Goal: Task Accomplishment & Management: Use online tool/utility

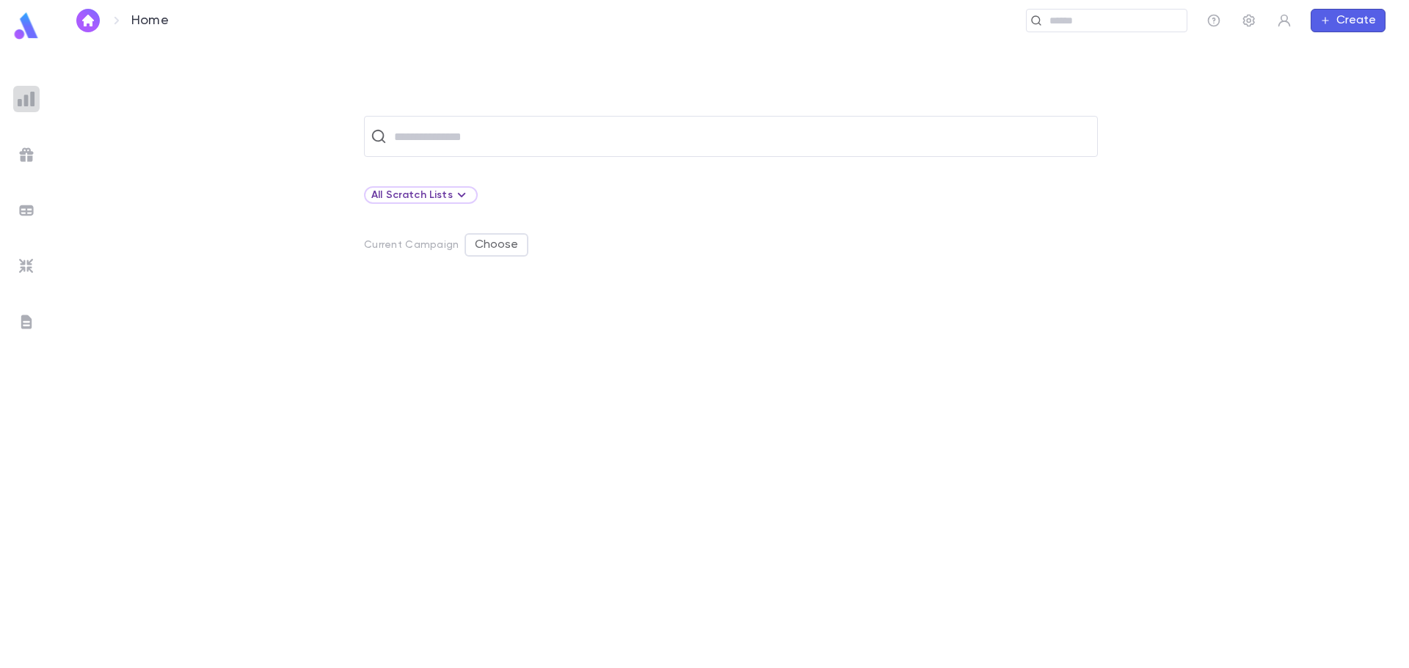
click at [32, 103] on img at bounding box center [27, 99] width 18 height 18
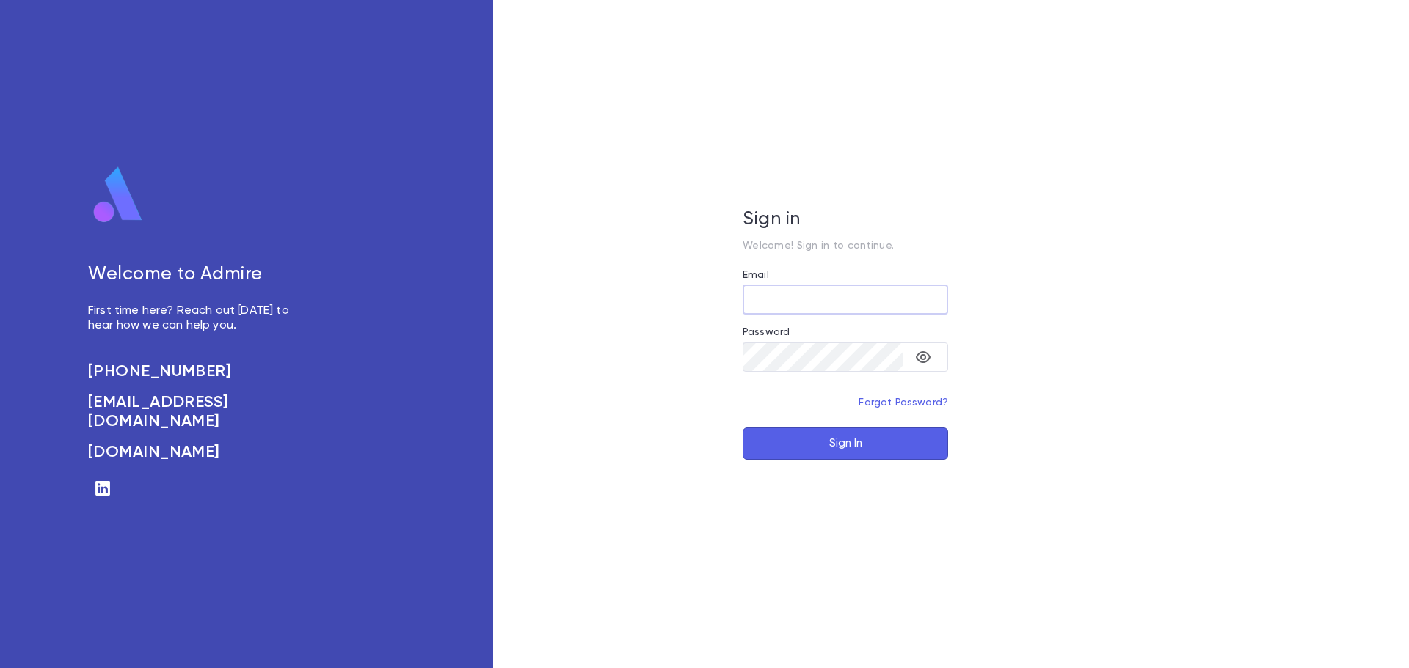
type input "**********"
click at [826, 443] on button "Sign In" at bounding box center [844, 444] width 205 height 32
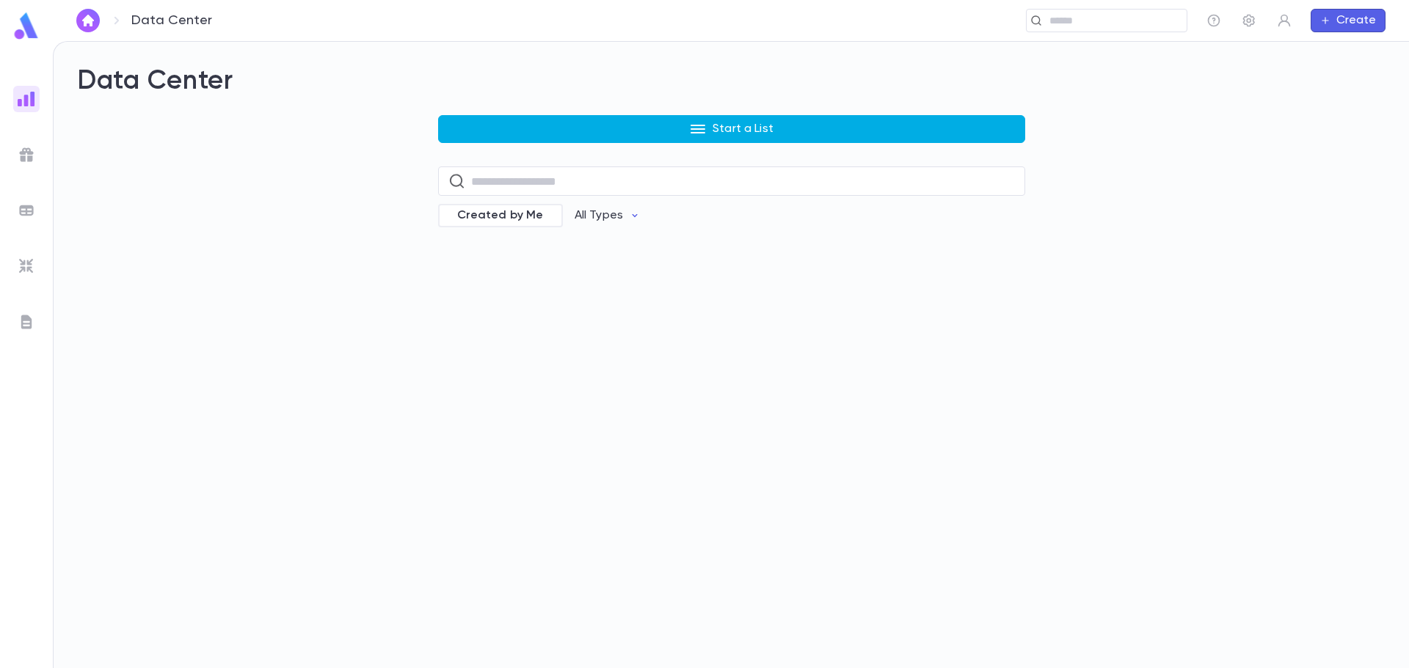
click at [591, 128] on button "Start a List" at bounding box center [731, 129] width 587 height 28
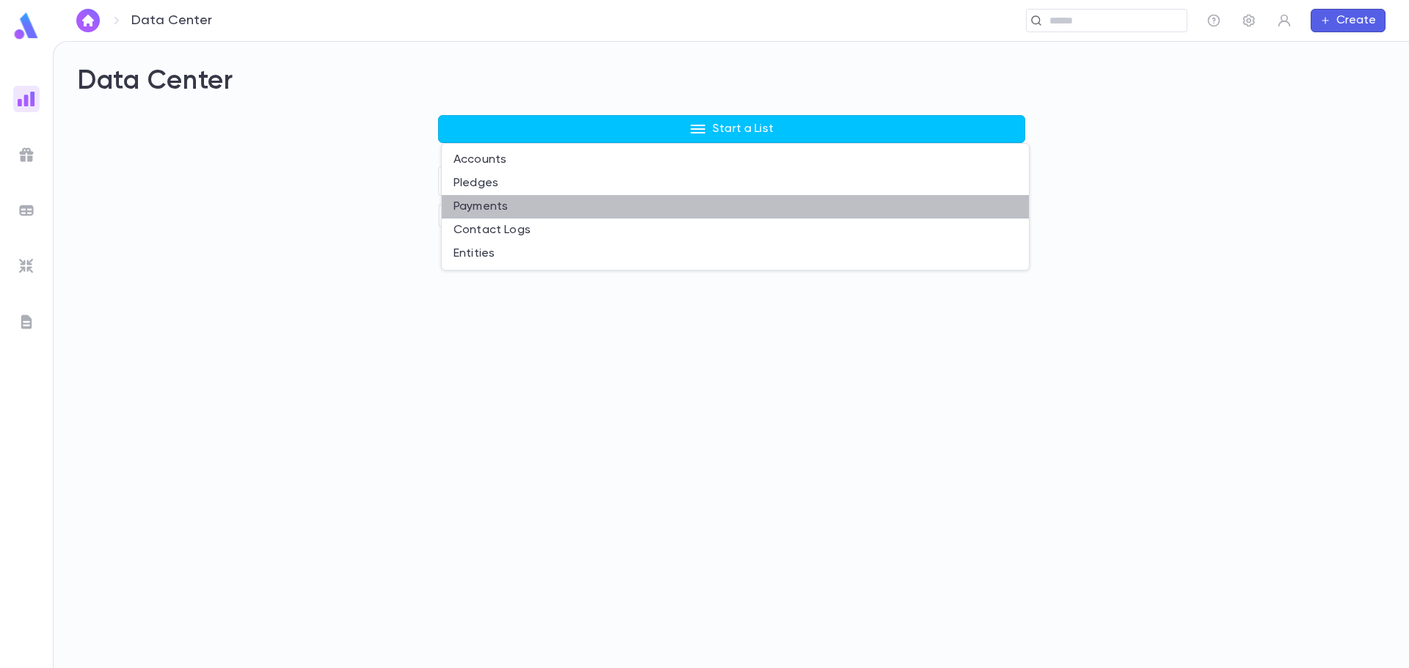
click at [480, 202] on li "Payments" at bounding box center [735, 206] width 587 height 23
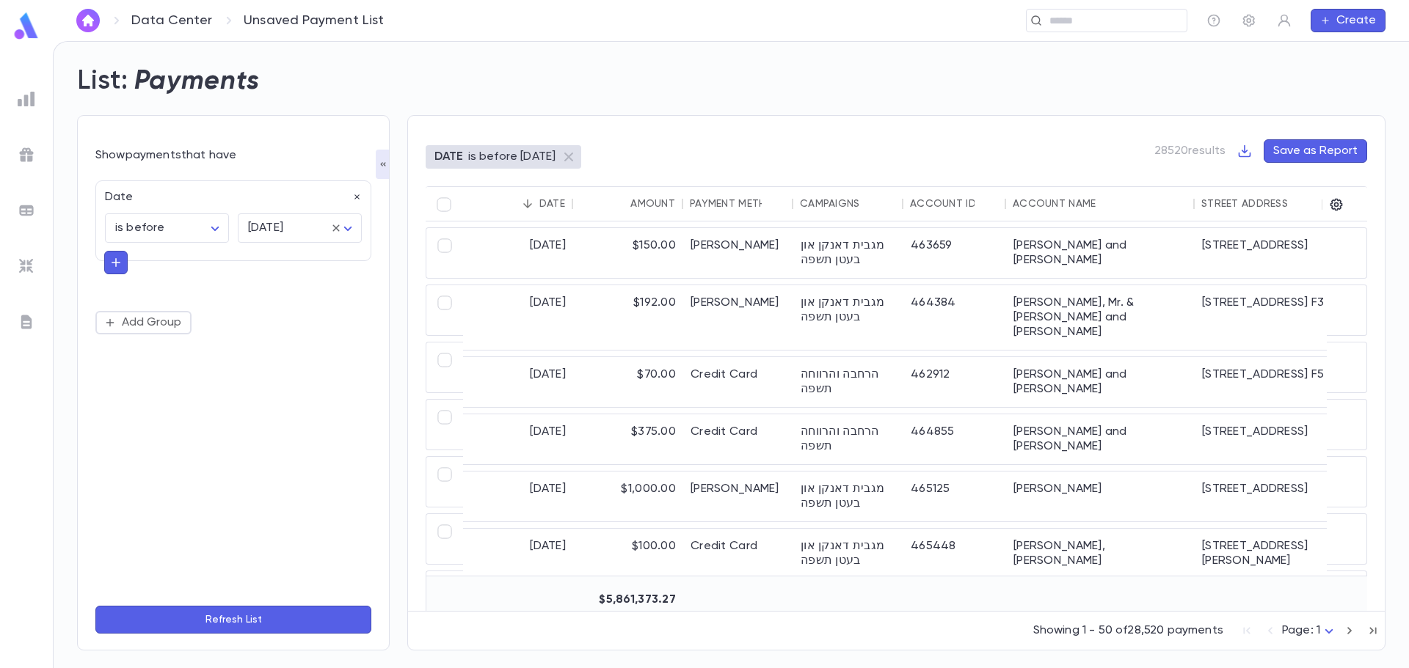
click at [23, 262] on img at bounding box center [27, 267] width 18 height 18
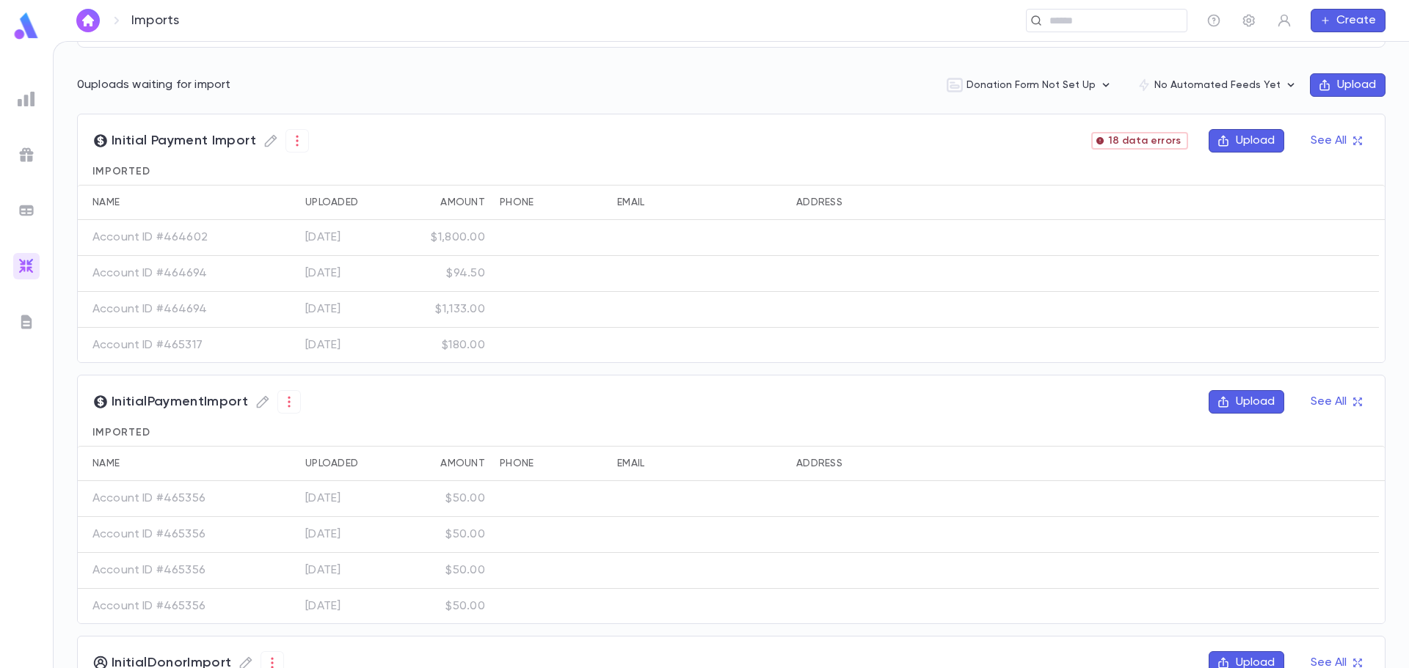
scroll to position [147, 0]
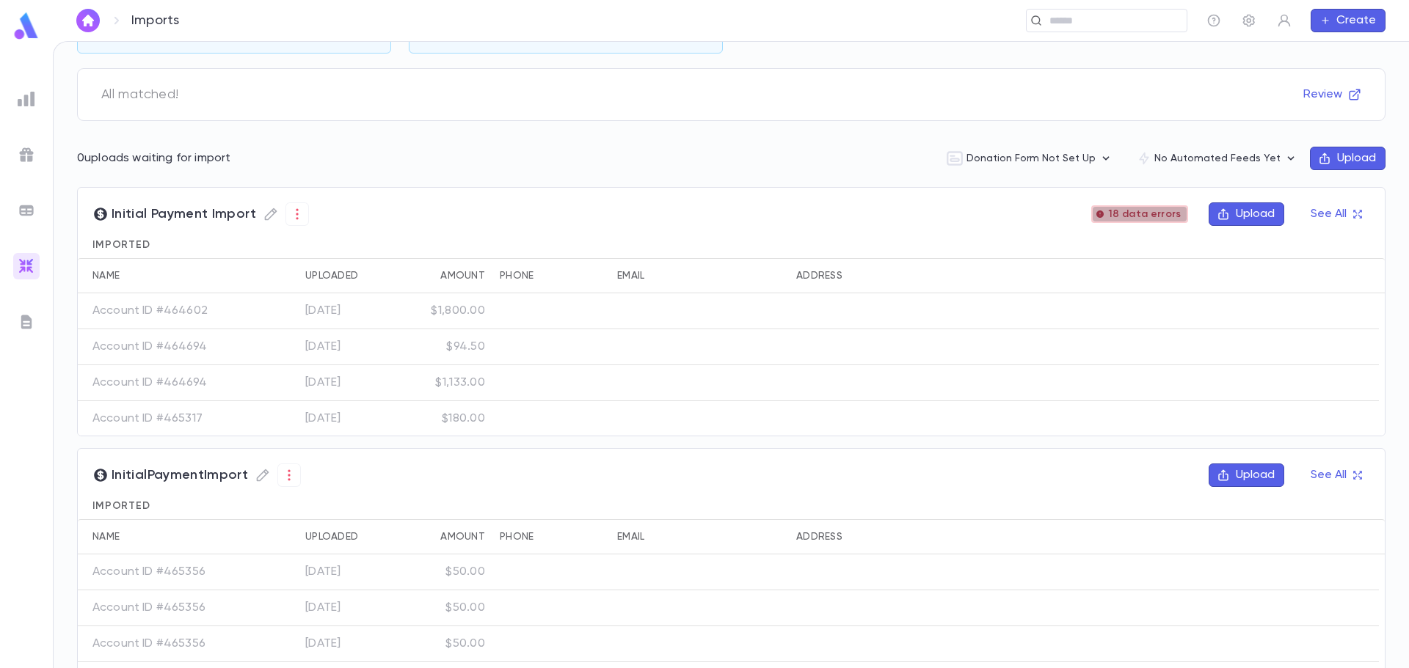
click at [1149, 219] on span "18 data errors" at bounding box center [1144, 214] width 84 height 12
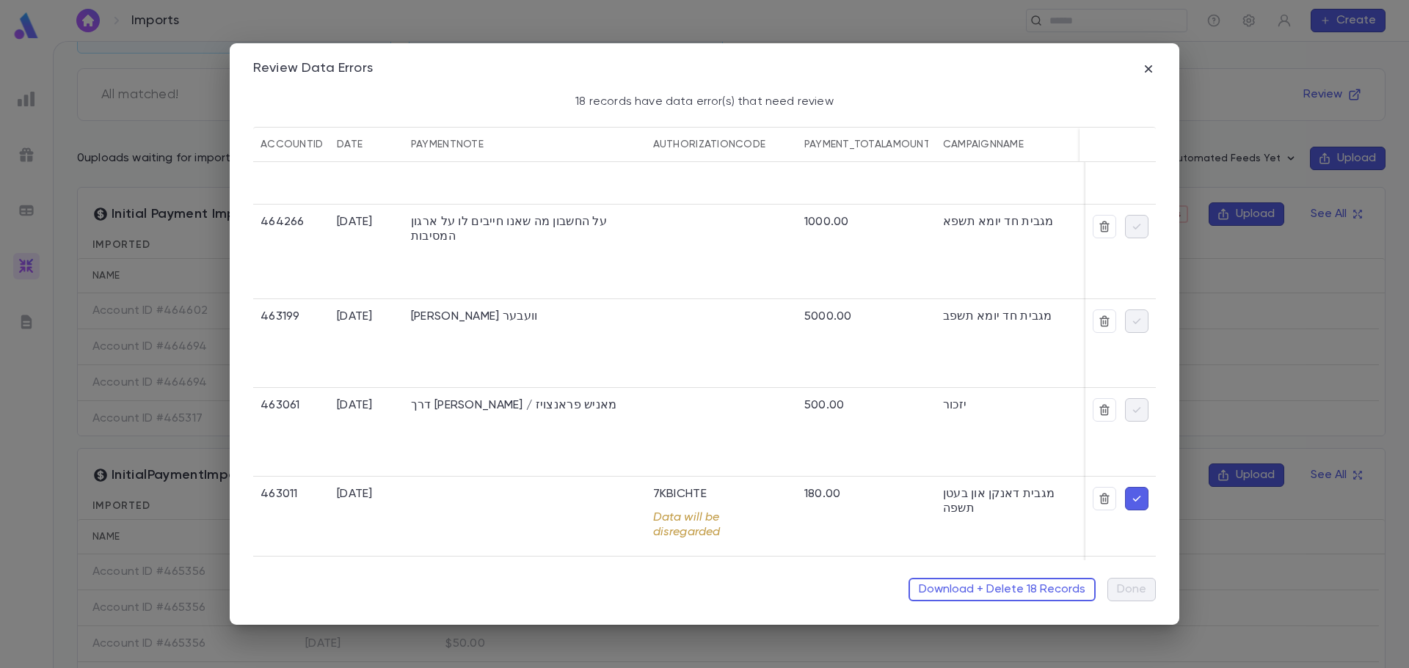
scroll to position [660, 0]
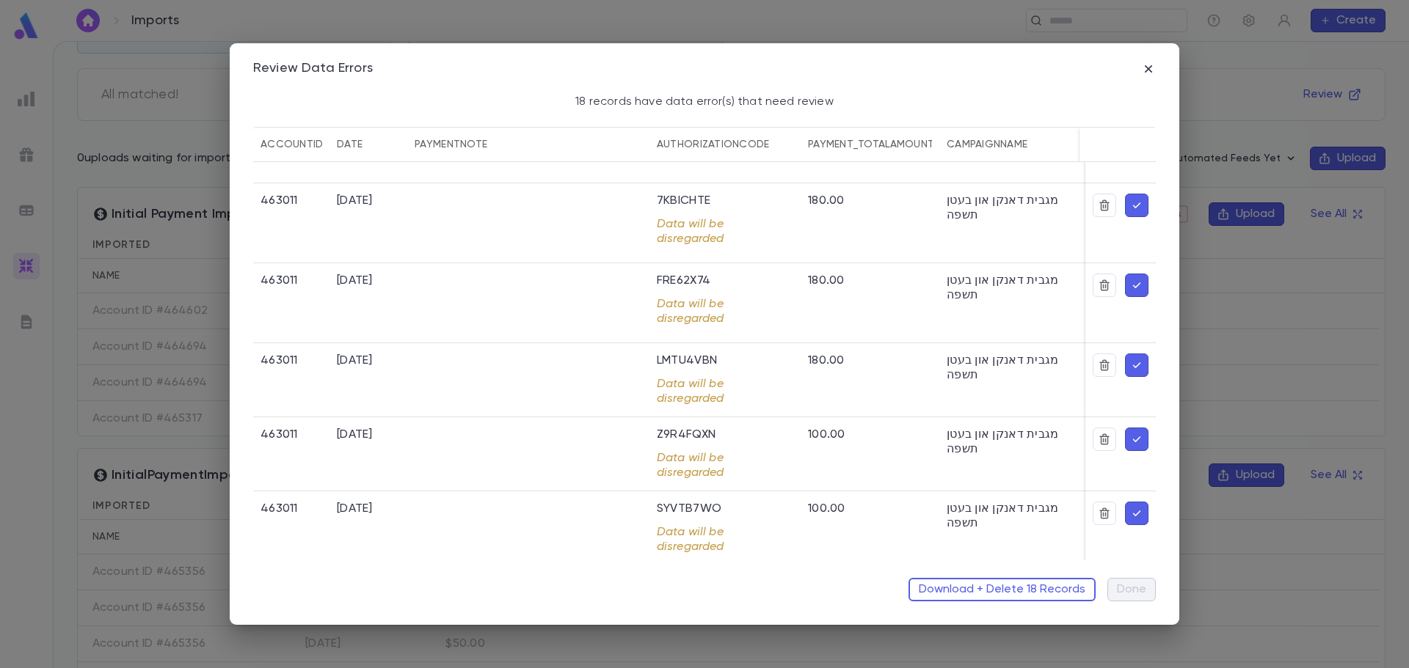
click at [1133, 205] on icon "button" at bounding box center [1137, 205] width 8 height 6
click at [1134, 285] on icon "button" at bounding box center [1136, 285] width 13 height 15
click at [1130, 202] on icon "button" at bounding box center [1136, 205] width 13 height 15
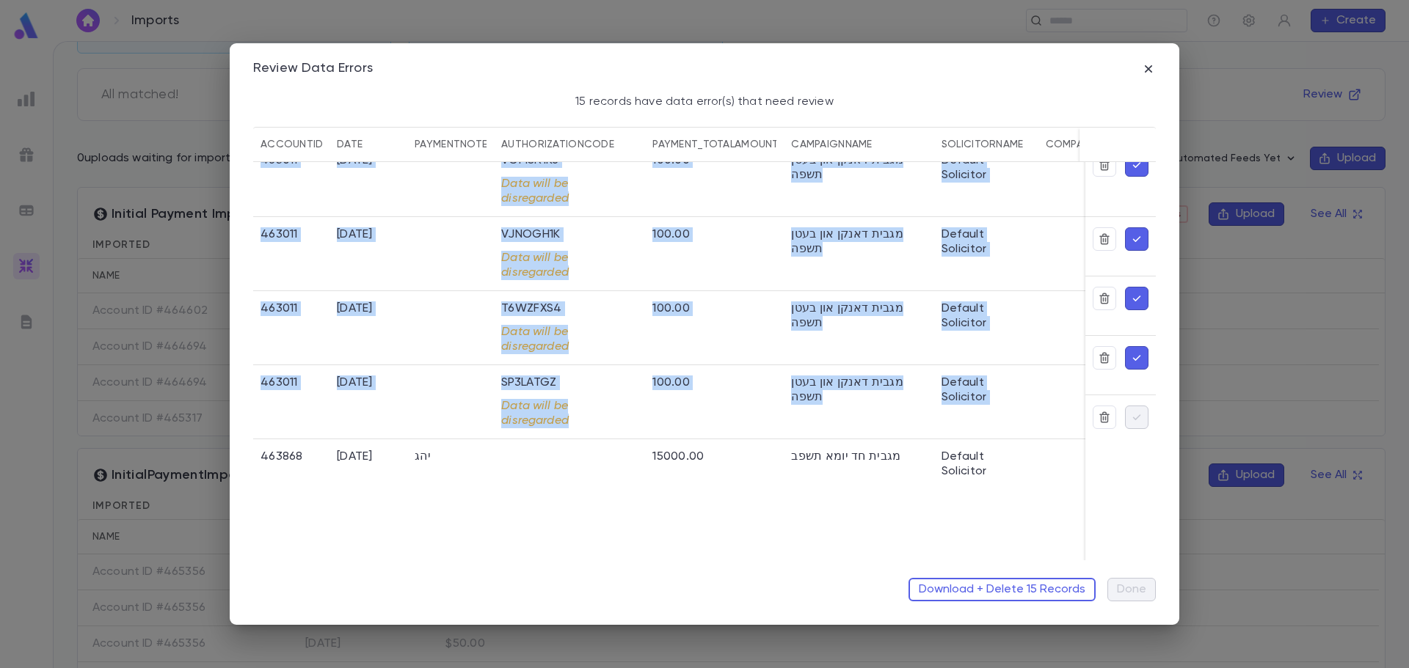
scroll to position [1215, 0]
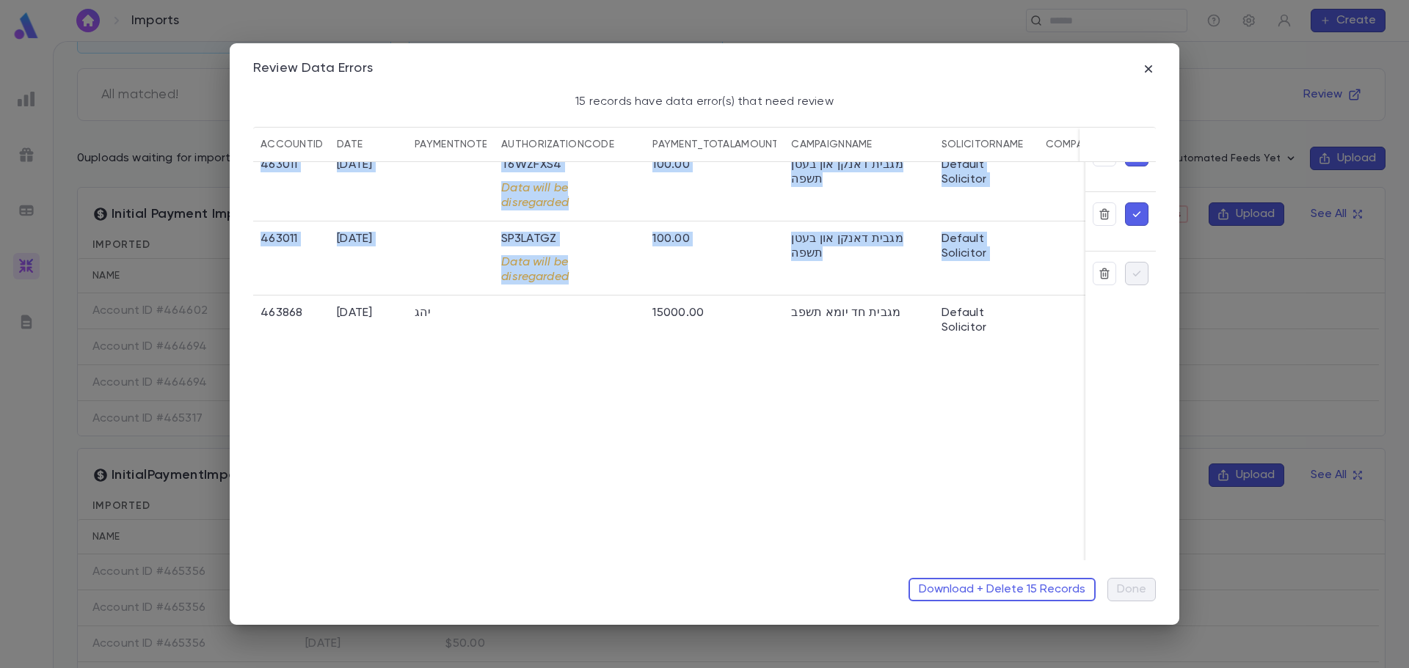
drag, startPoint x: 519, startPoint y: 560, endPoint x: 673, endPoint y: 560, distance: 154.1
click at [673, 560] on div "Review Data Errors 15 records have data error(s) that need review accountID dat…" at bounding box center [704, 334] width 949 height 582
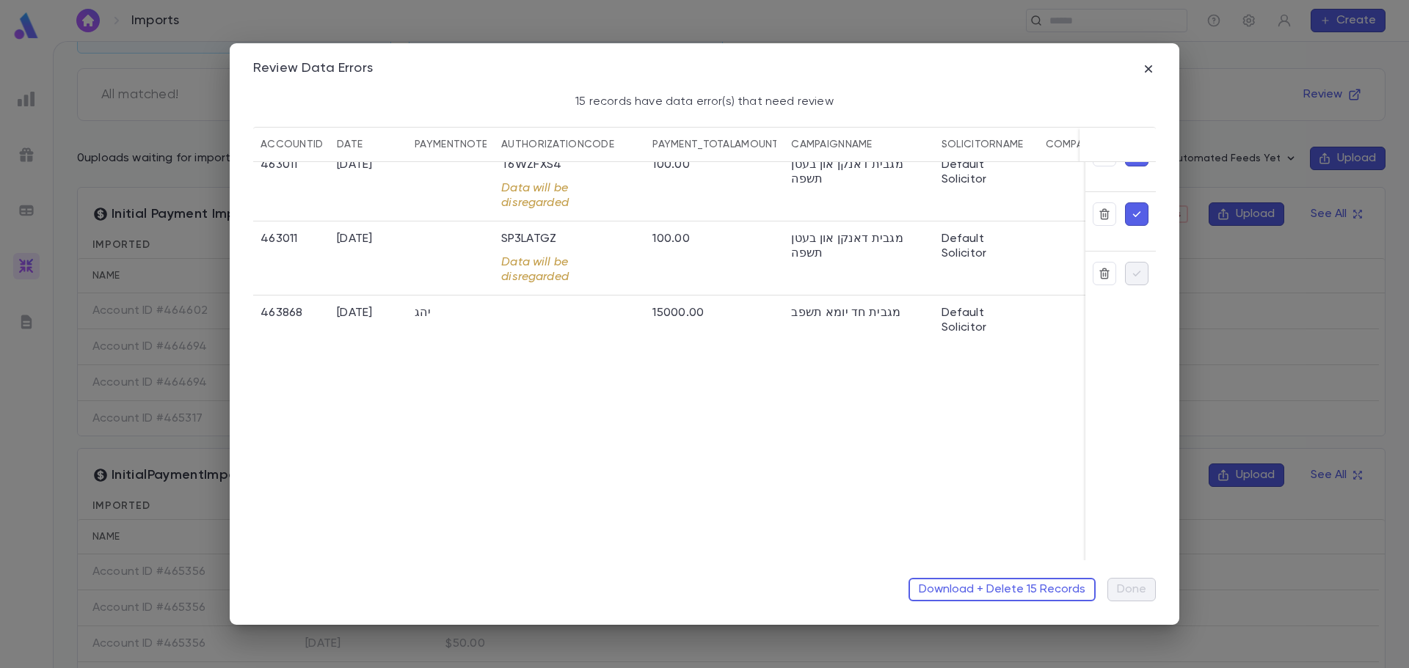
click at [629, 461] on div "463011 5/23/2025 VGMSR1K6 Data will be disregarded 100.00 מגבית דאנקן און בעטן …" at bounding box center [704, 361] width 902 height 398
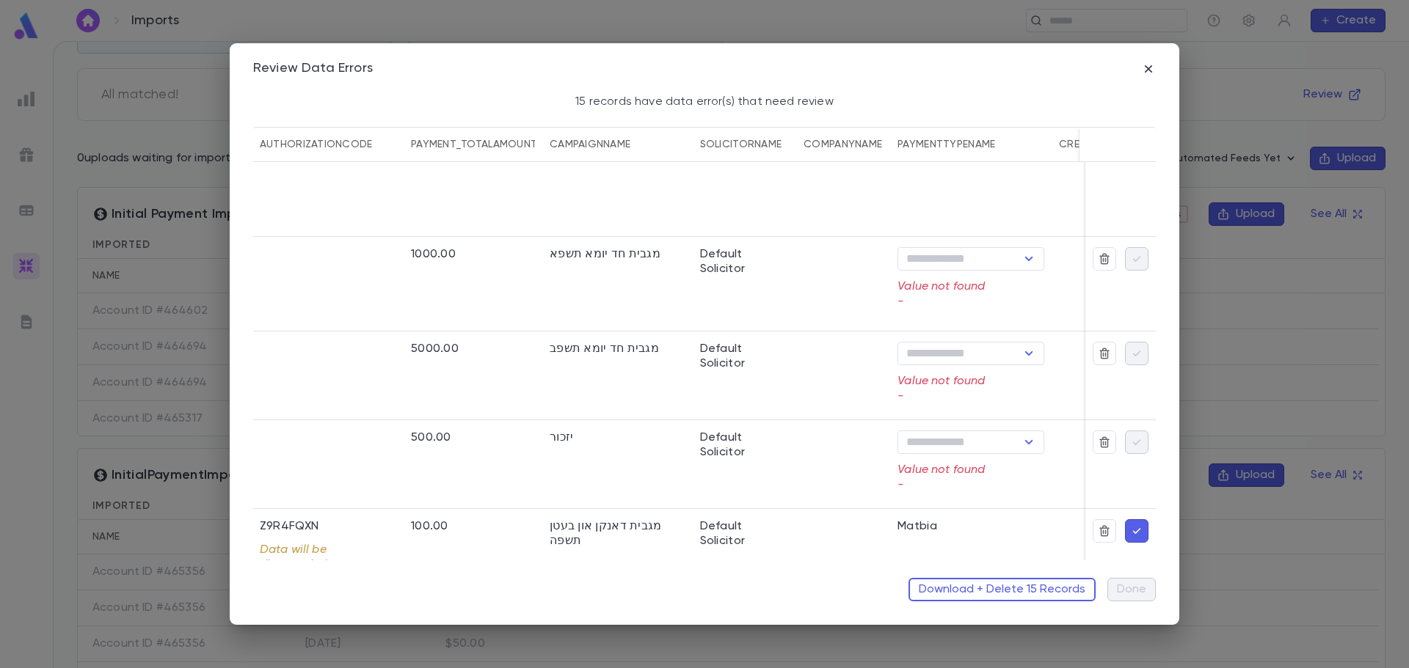
scroll to position [261, 397]
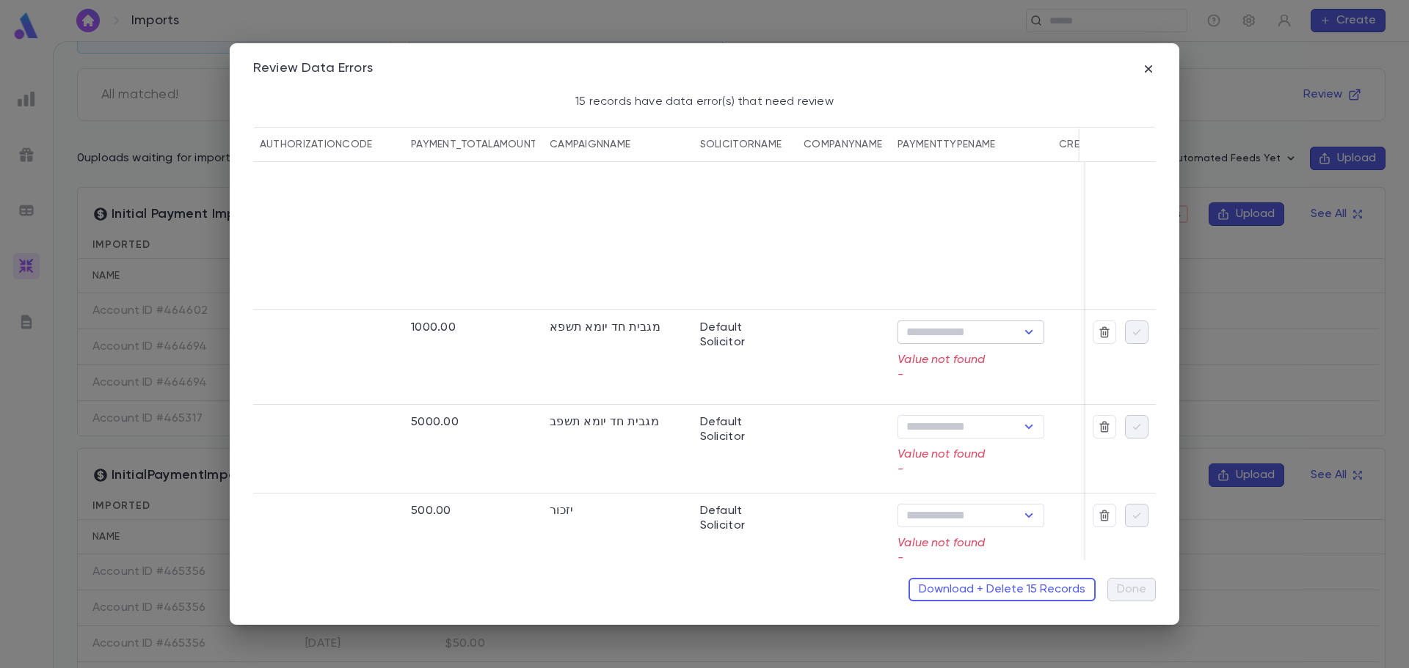
click at [1030, 335] on icon "Open" at bounding box center [1029, 333] width 18 height 18
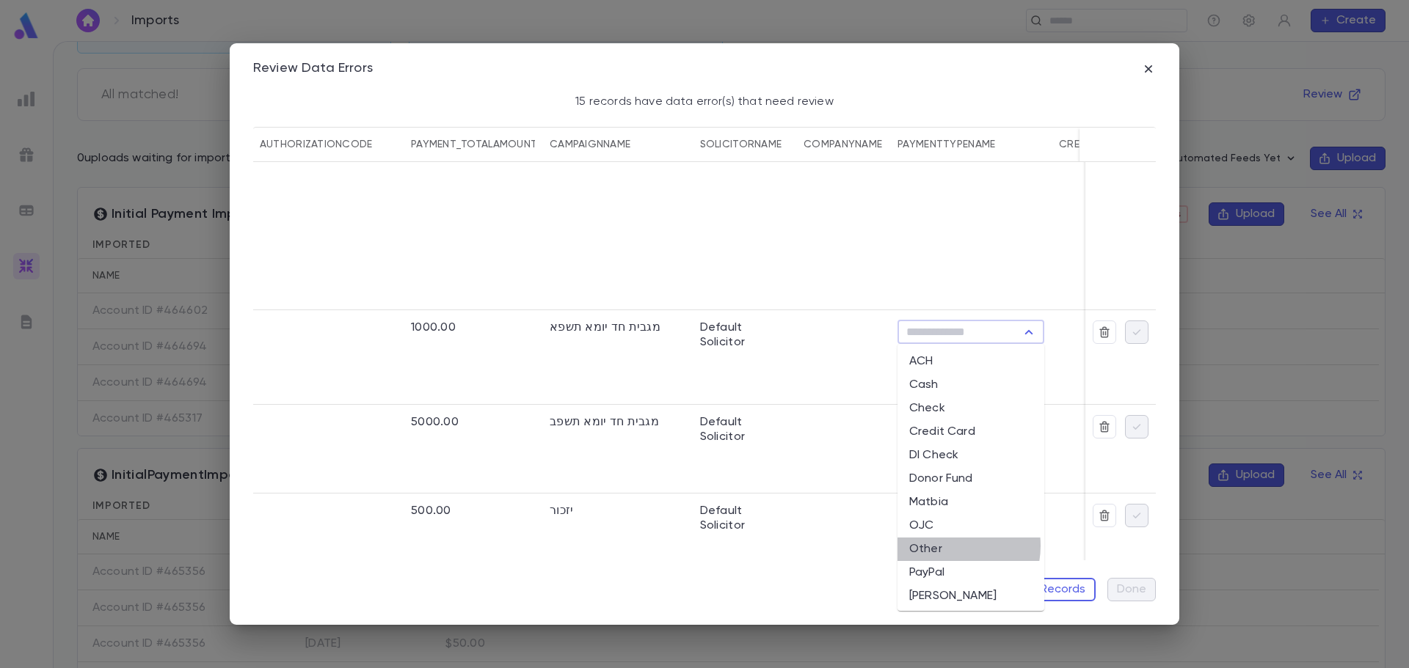
click at [943, 546] on li "Other" at bounding box center [970, 549] width 147 height 23
type input "*****"
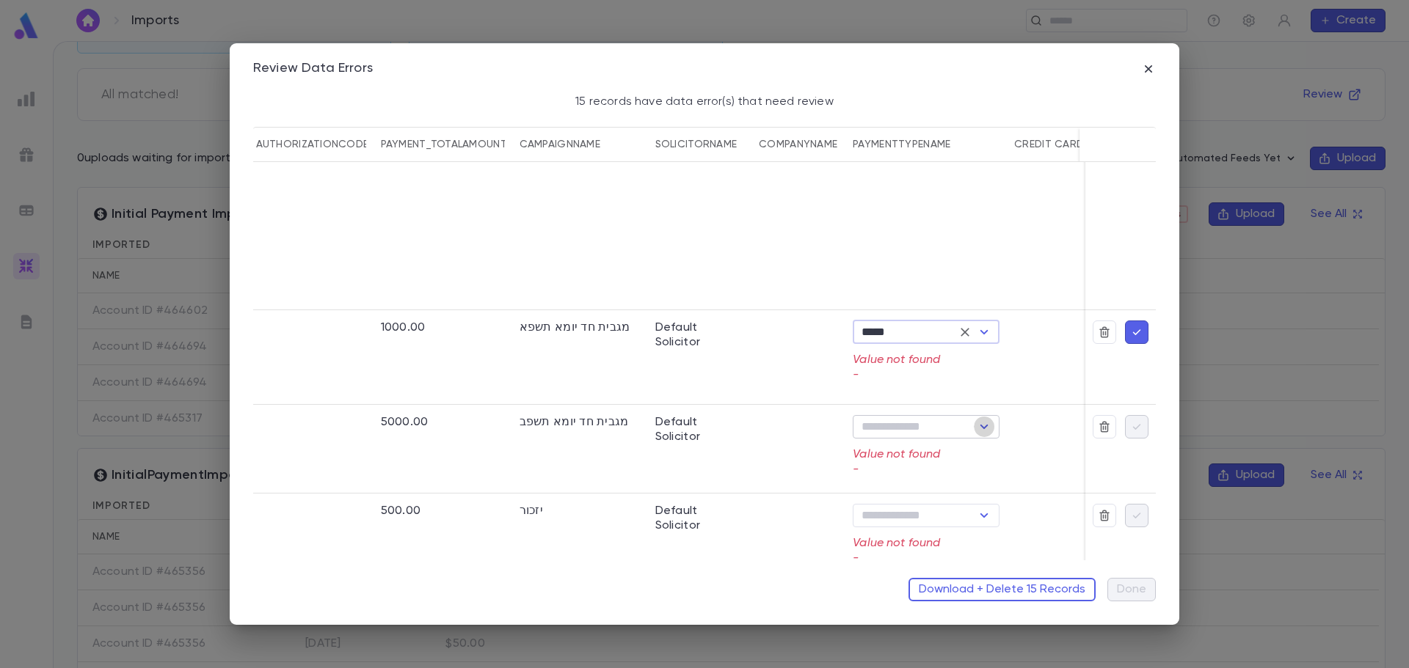
click at [982, 430] on icon "Open" at bounding box center [984, 427] width 18 height 18
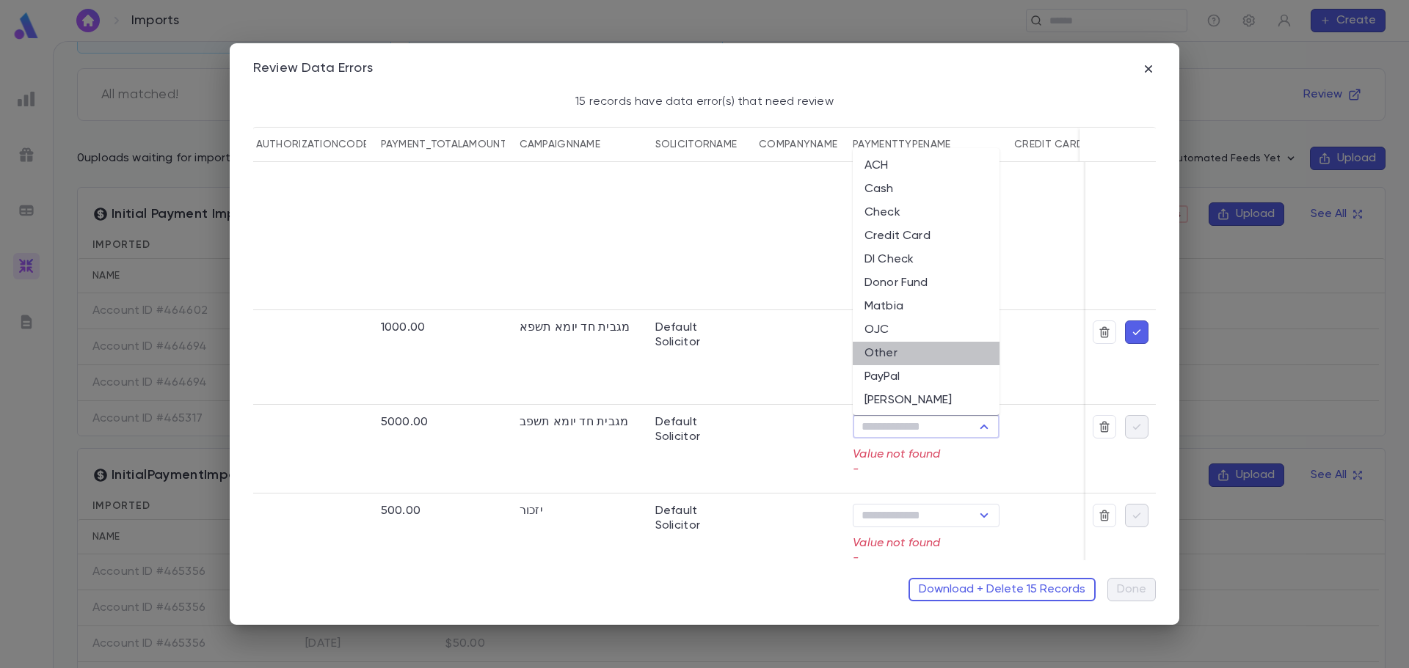
click at [935, 359] on li "Other" at bounding box center [925, 353] width 147 height 23
type input "*****"
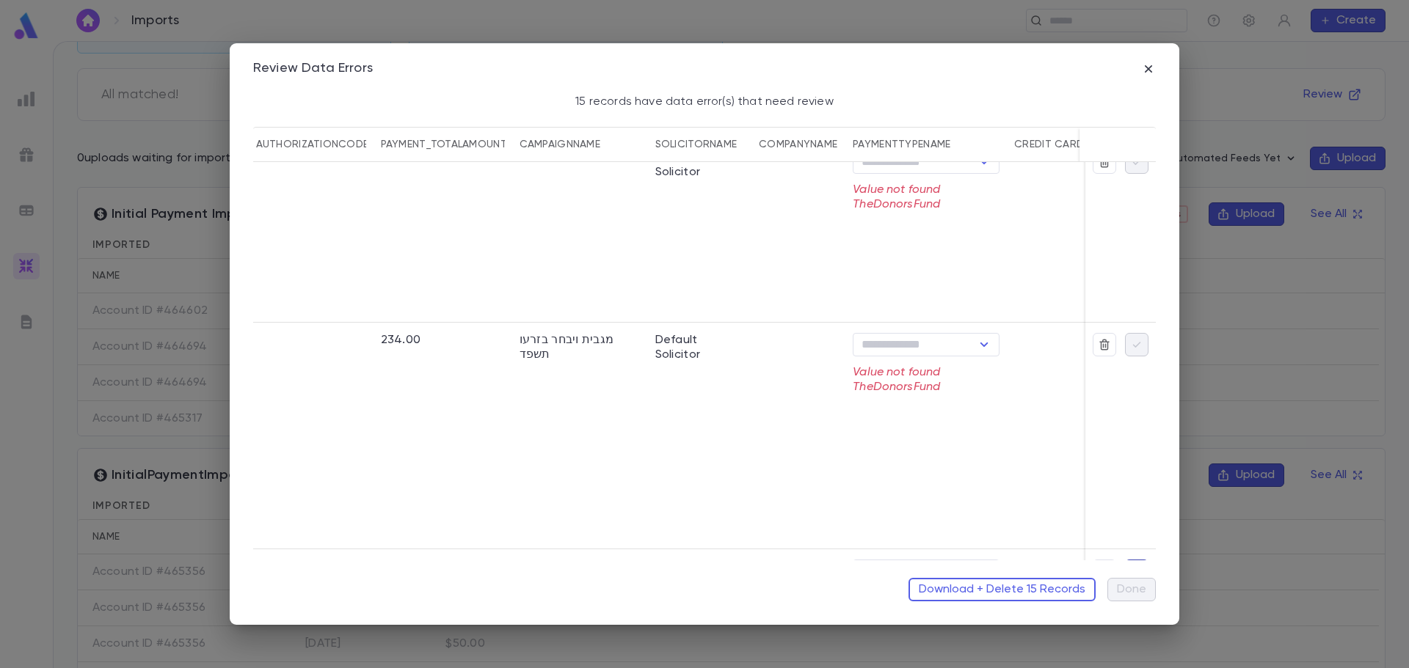
scroll to position [0, 397]
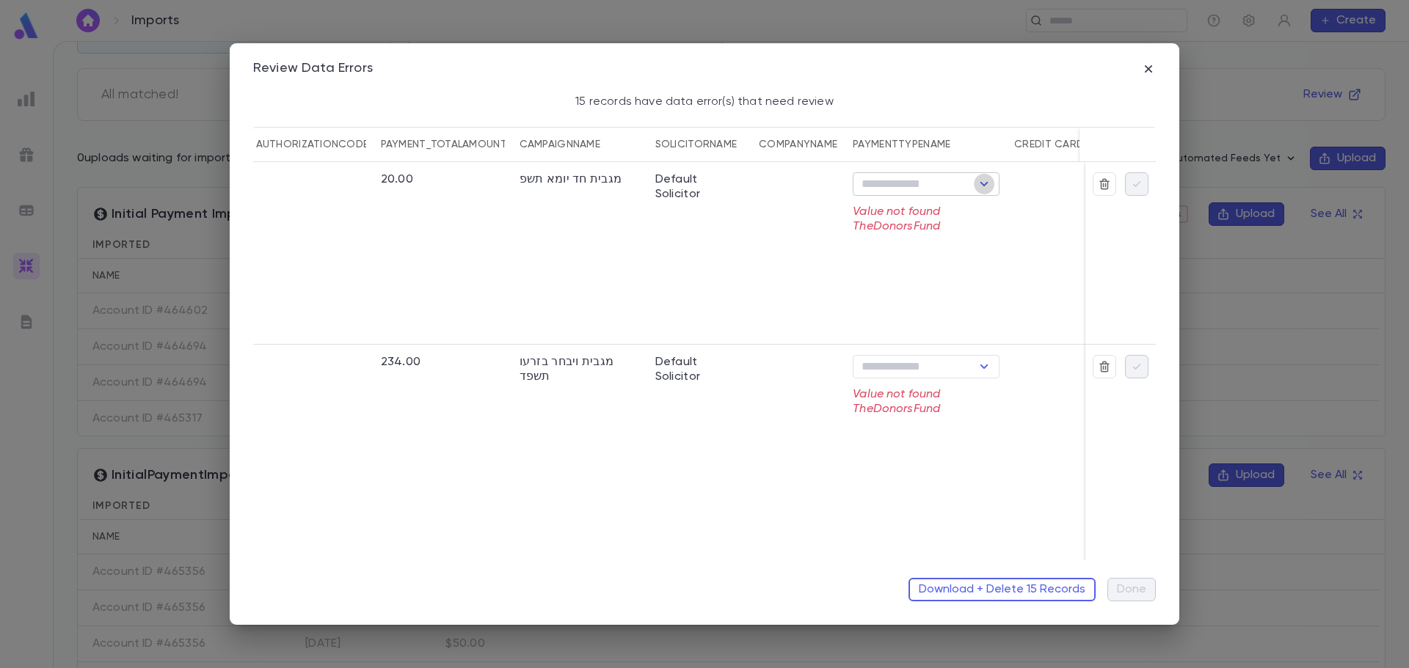
click at [987, 182] on icon "Open" at bounding box center [984, 184] width 8 height 4
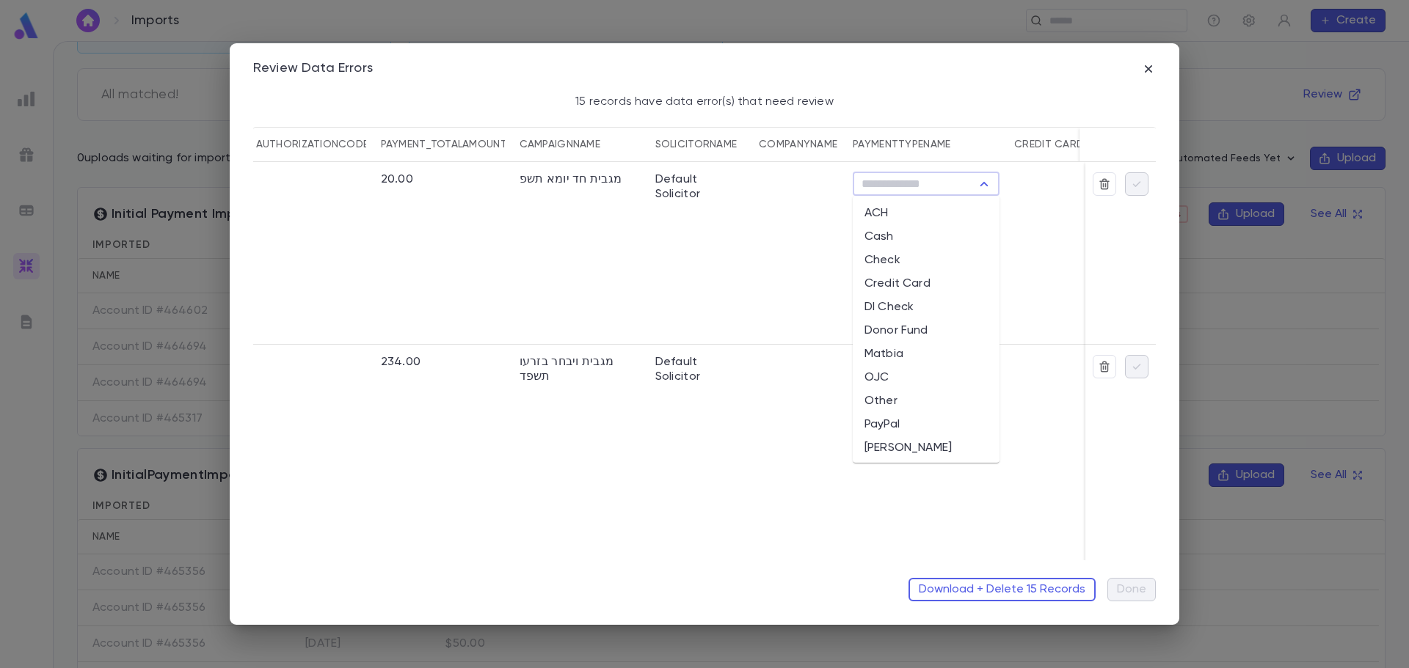
click at [946, 331] on li "Donor Fund" at bounding box center [925, 330] width 147 height 23
type input "**********"
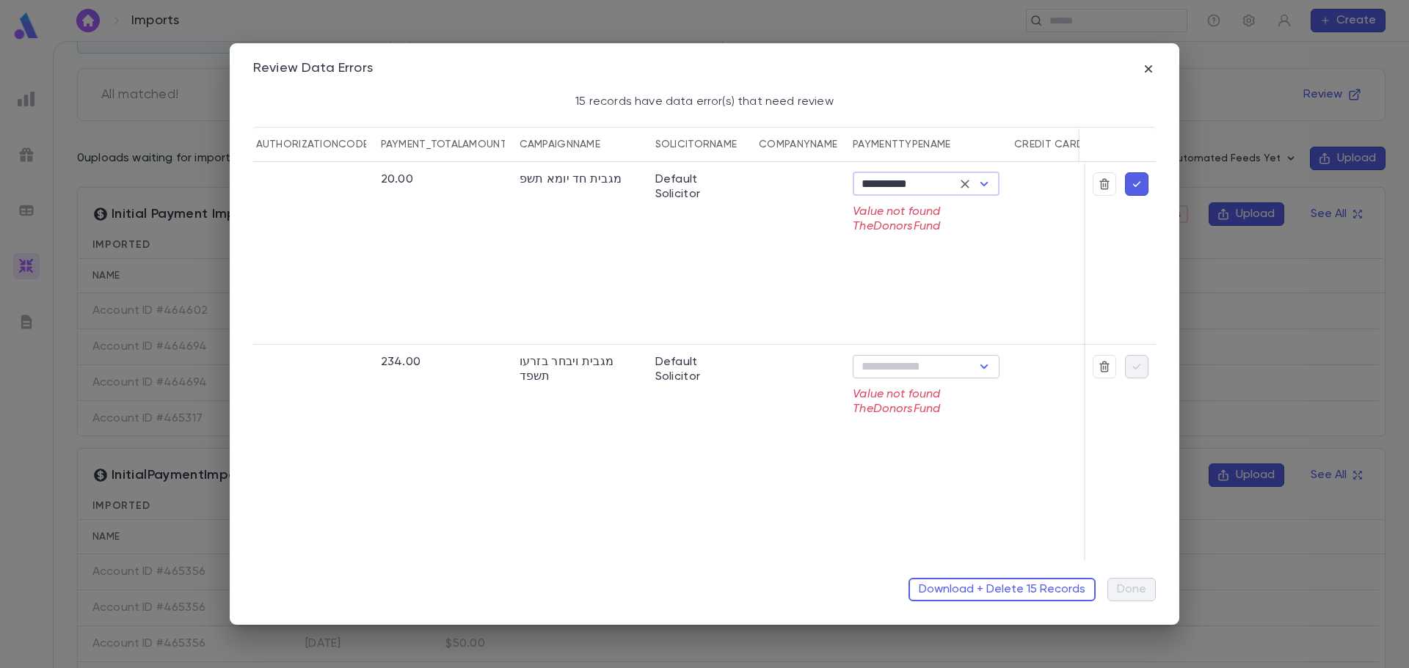
click at [985, 369] on icon "Open" at bounding box center [984, 367] width 18 height 18
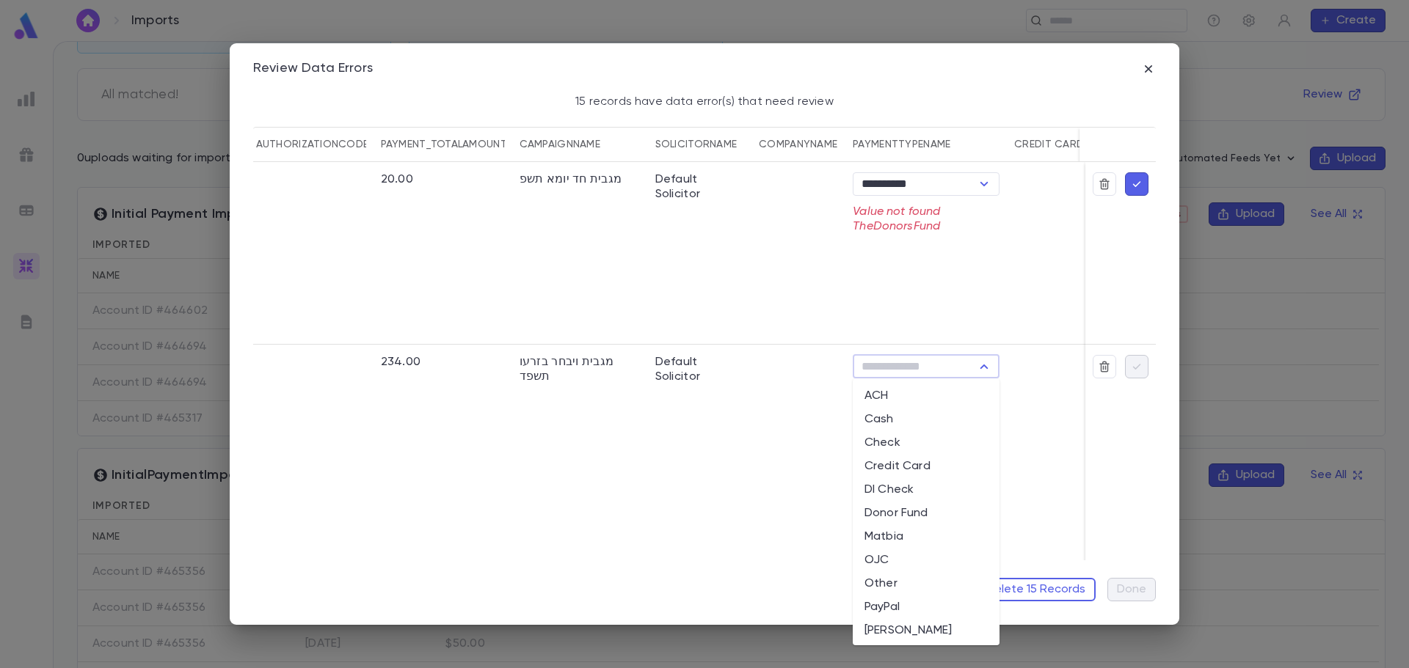
click at [931, 509] on li "Donor Fund" at bounding box center [925, 513] width 147 height 23
type input "**********"
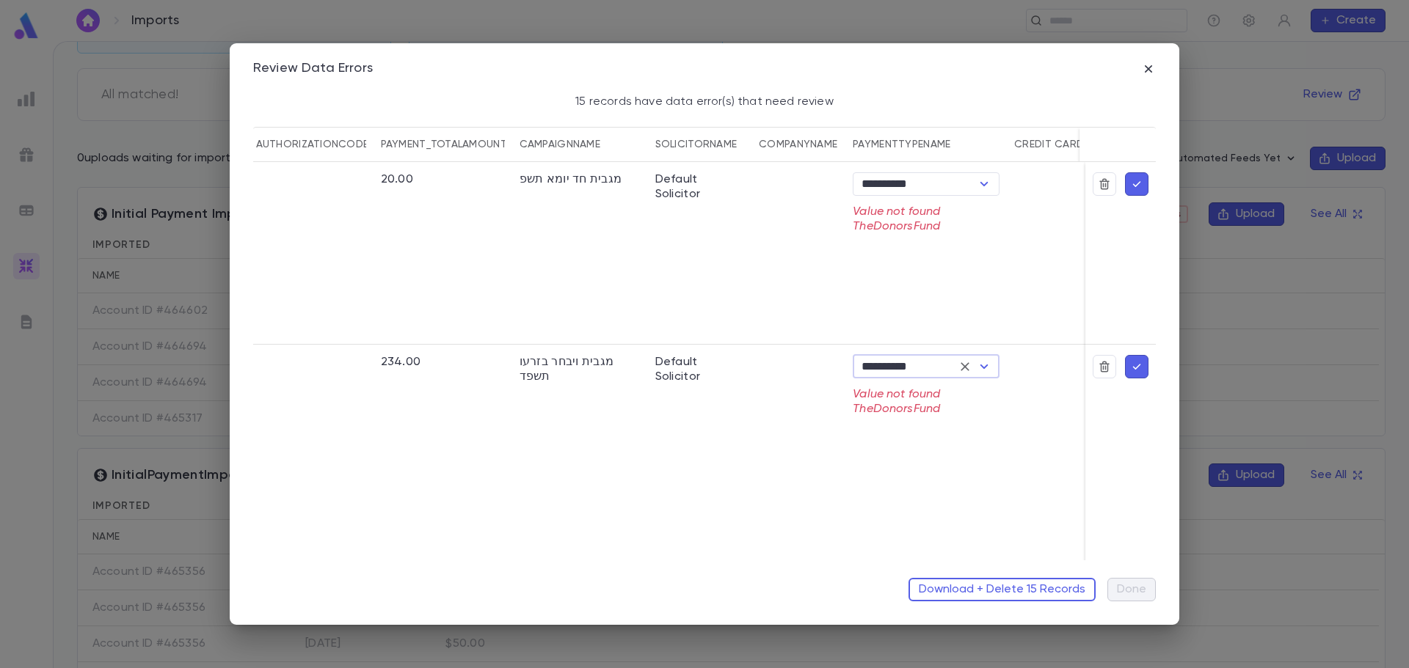
click at [1133, 182] on icon "button" at bounding box center [1137, 184] width 8 height 6
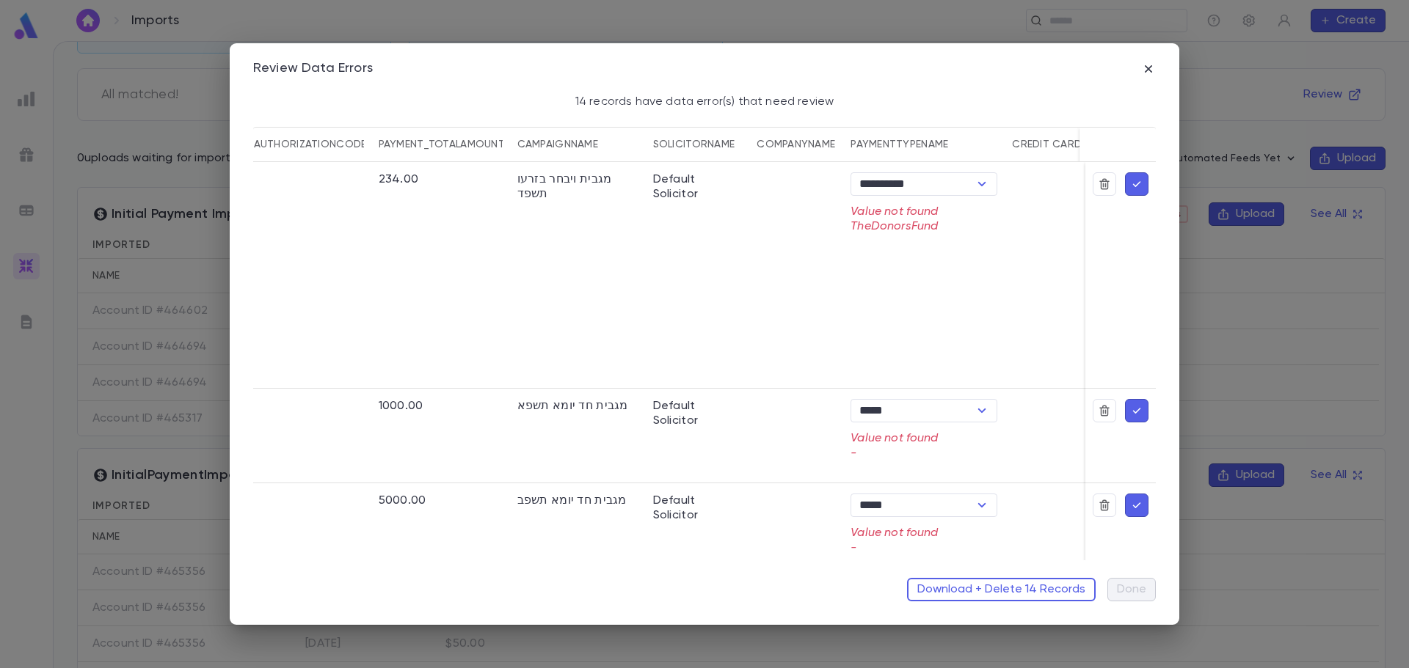
click at [1132, 189] on icon "button" at bounding box center [1136, 184] width 13 height 15
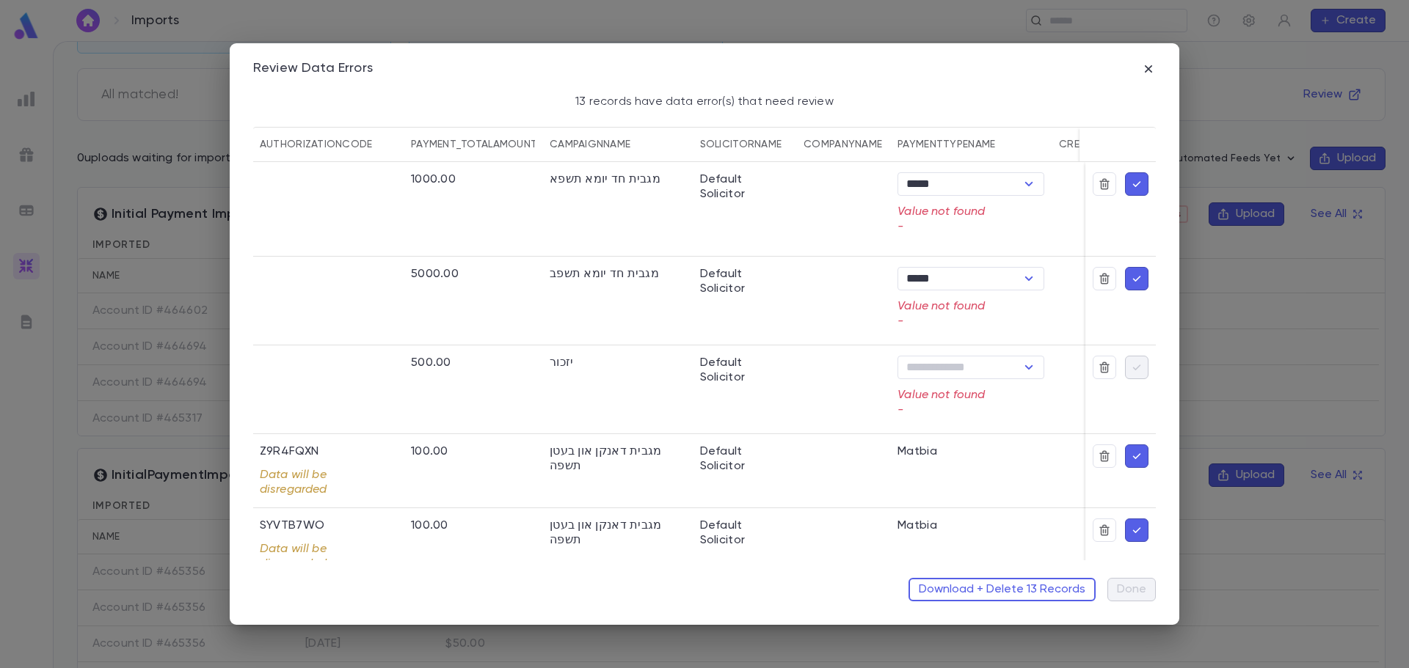
click at [1138, 188] on button "button" at bounding box center [1136, 183] width 23 height 23
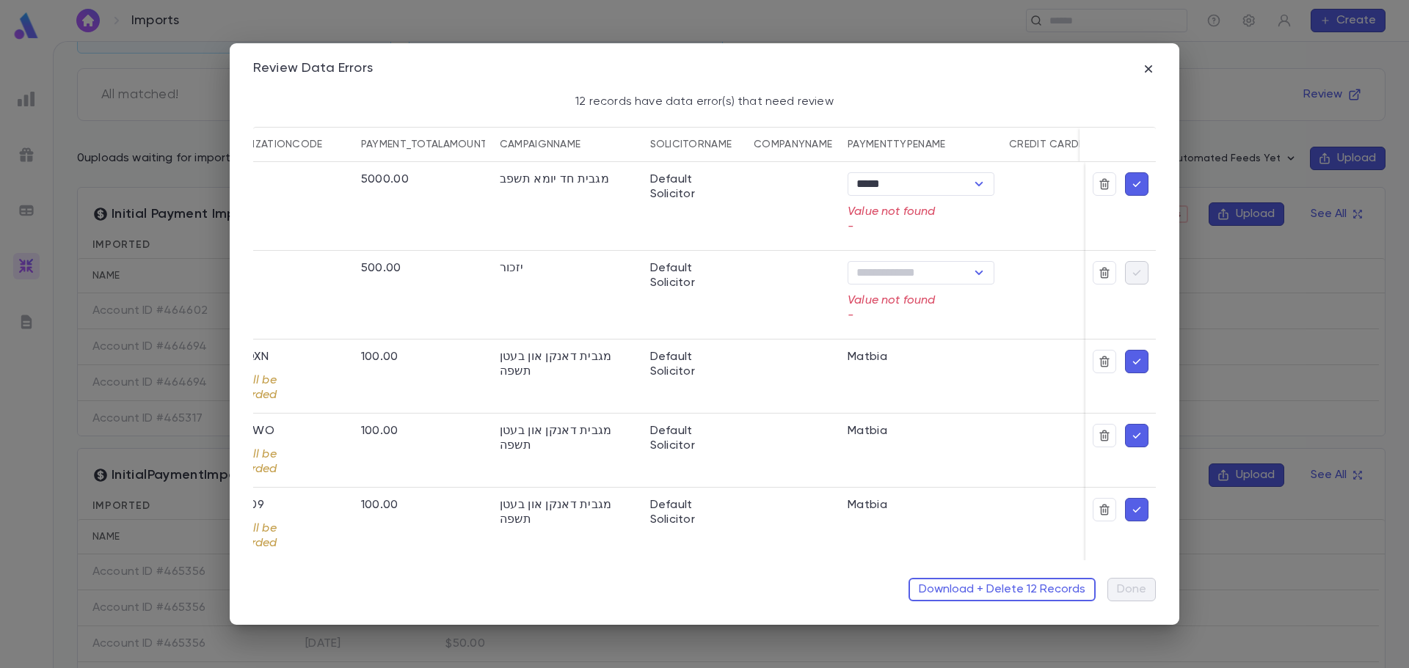
click at [1131, 181] on icon "button" at bounding box center [1136, 184] width 13 height 15
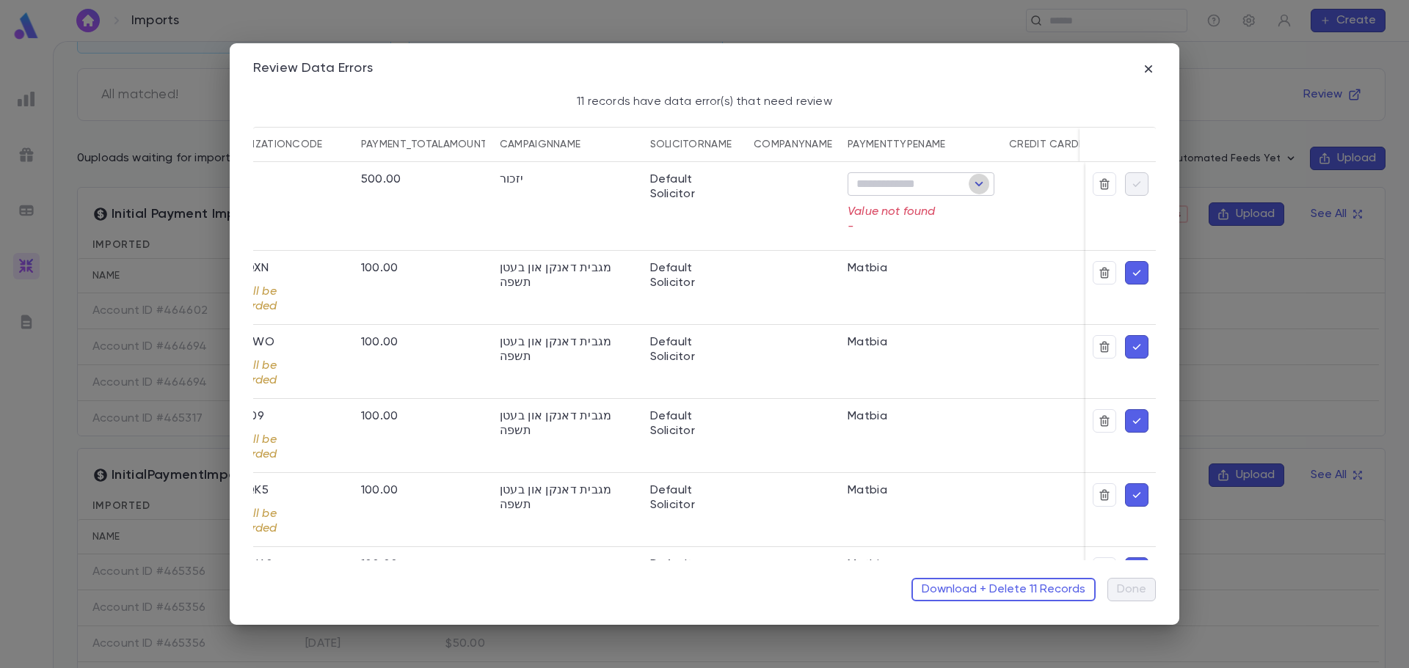
click at [977, 187] on icon "Open" at bounding box center [979, 184] width 18 height 18
click at [922, 186] on input "Method" at bounding box center [909, 184] width 114 height 21
click at [981, 180] on icon "Open" at bounding box center [979, 184] width 18 height 18
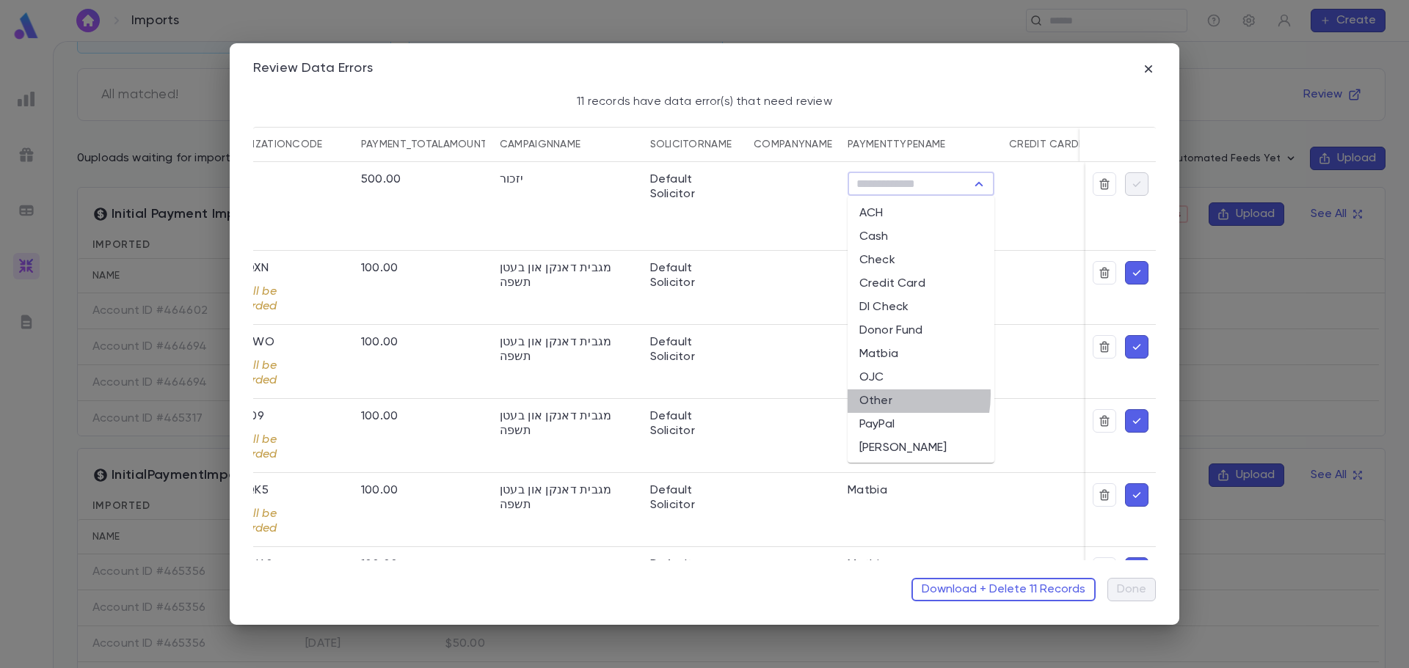
click at [875, 395] on li "Other" at bounding box center [920, 401] width 147 height 23
type input "*****"
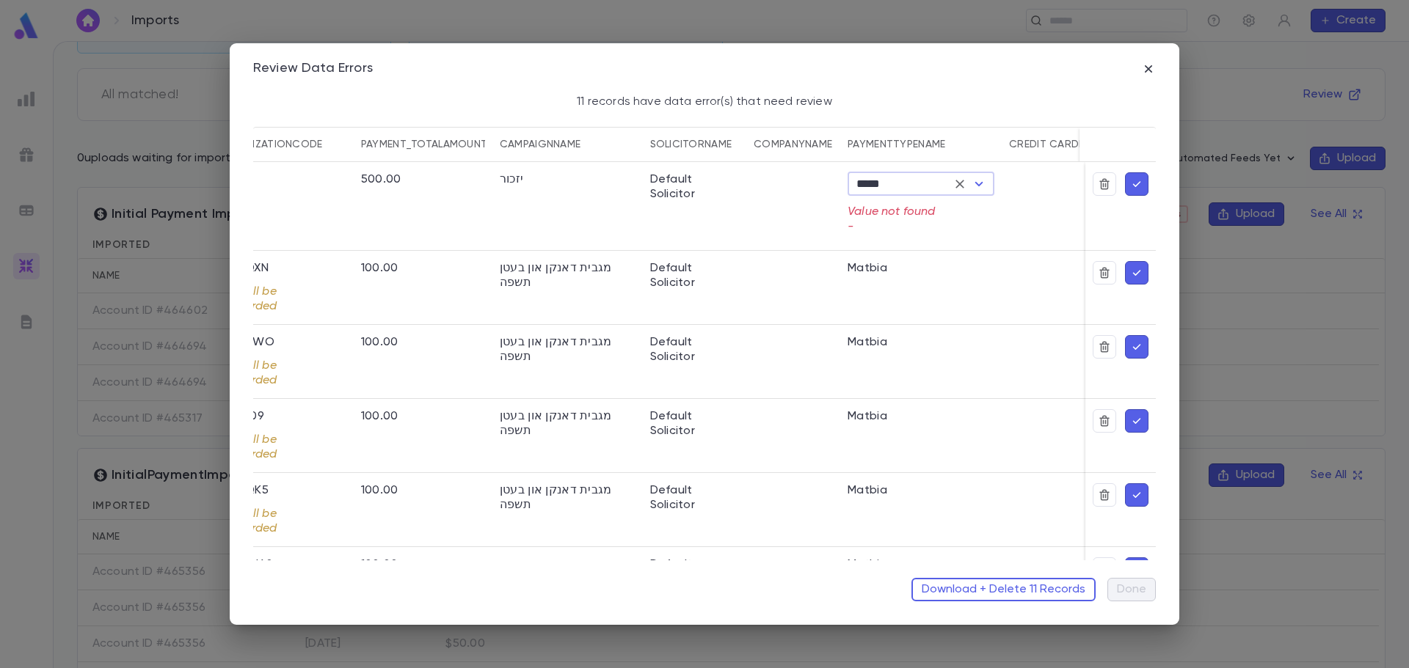
click at [1134, 181] on icon "button" at bounding box center [1136, 184] width 13 height 15
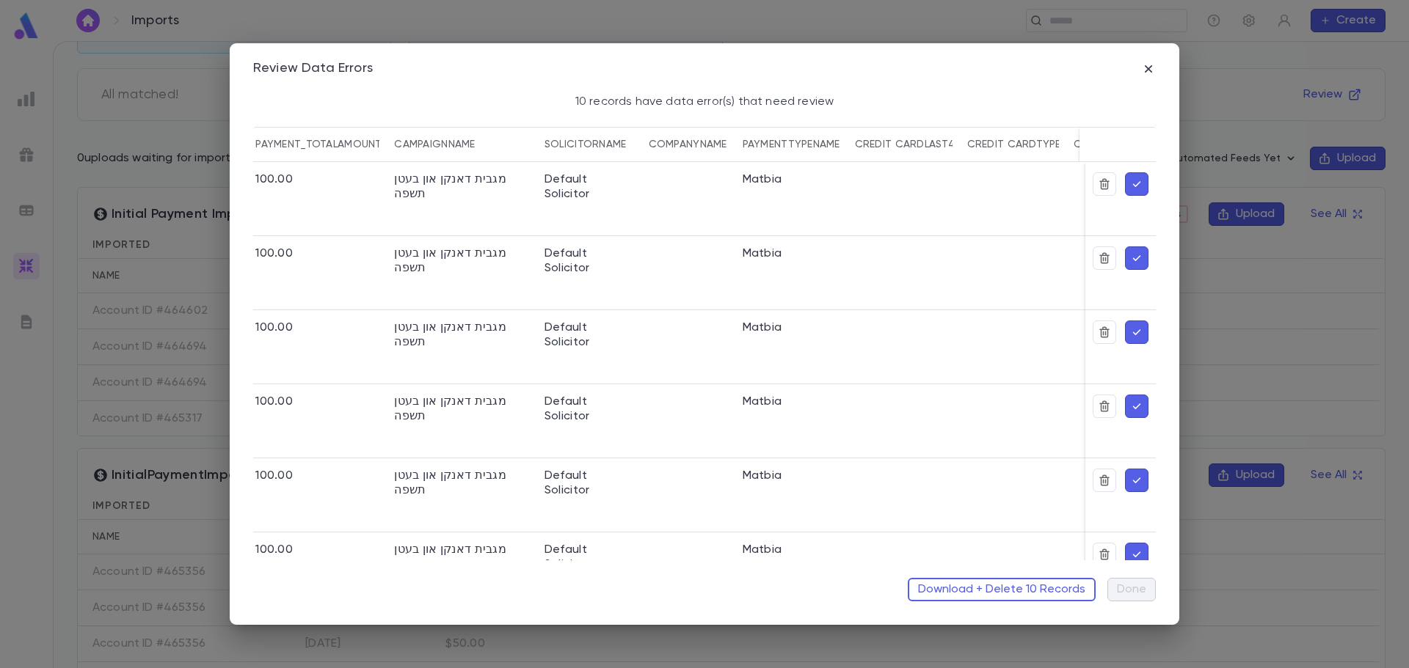
click at [1134, 181] on icon "button" at bounding box center [1136, 184] width 13 height 15
click at [1131, 189] on icon "button" at bounding box center [1136, 184] width 13 height 15
click at [1134, 186] on icon "button" at bounding box center [1136, 184] width 13 height 15
click at [1135, 184] on icon "button" at bounding box center [1136, 184] width 13 height 15
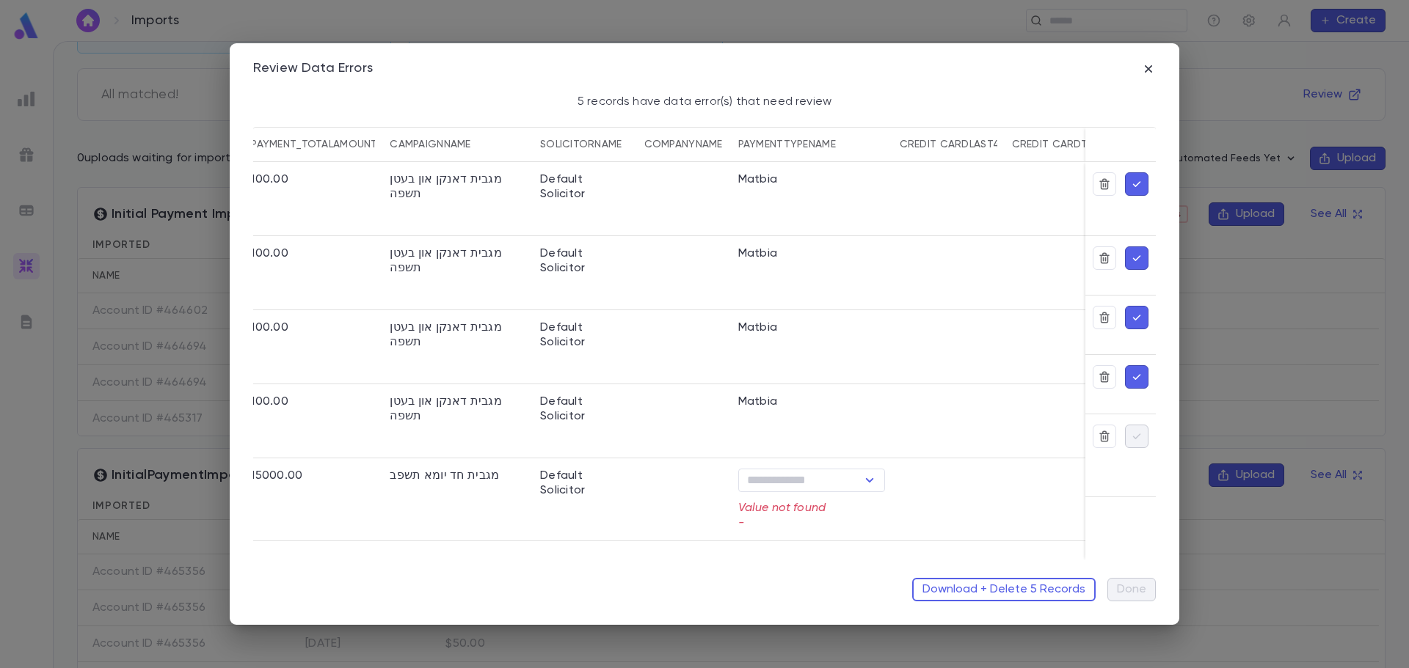
click at [1131, 183] on icon "button" at bounding box center [1136, 184] width 13 height 15
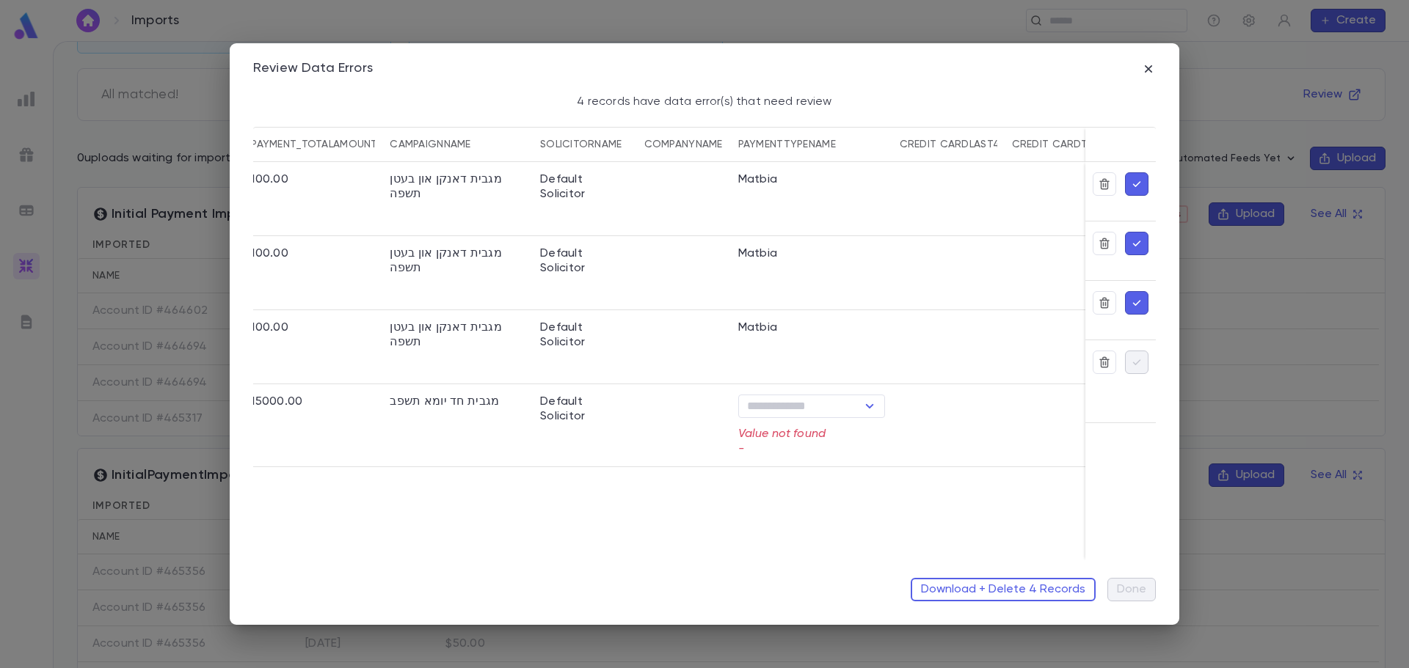
click at [1139, 179] on icon "button" at bounding box center [1136, 184] width 13 height 15
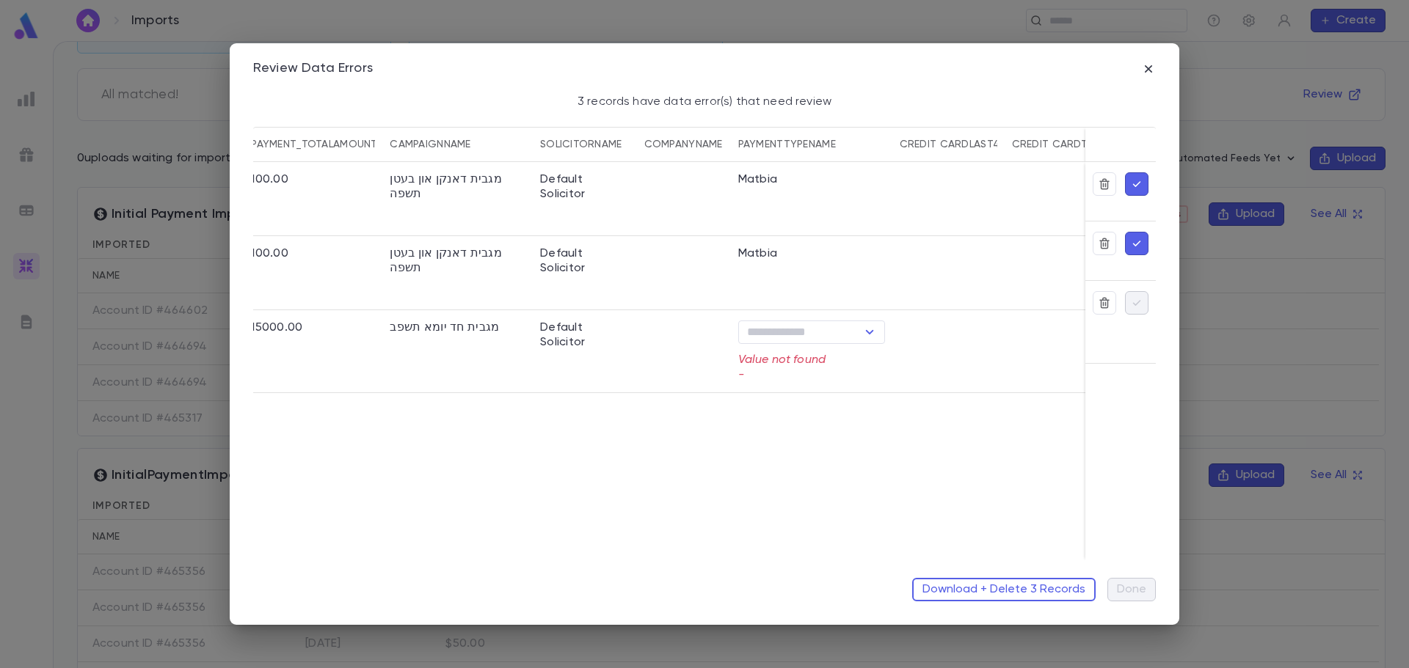
click at [1136, 187] on icon "button" at bounding box center [1136, 184] width 13 height 15
click at [1141, 186] on icon "button" at bounding box center [1136, 184] width 13 height 15
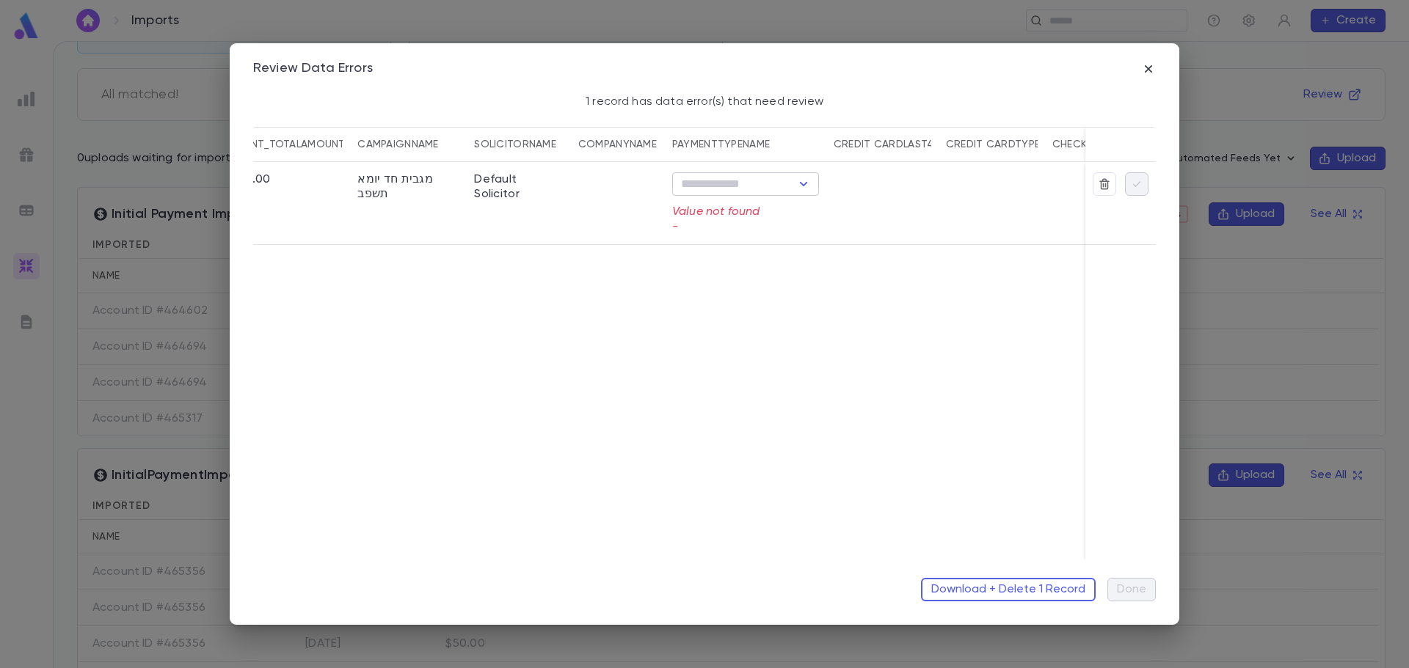
click at [807, 185] on icon "Open" at bounding box center [804, 184] width 18 height 18
click at [739, 405] on li "Other" at bounding box center [745, 401] width 147 height 23
type input "*****"
click at [1136, 186] on icon "button" at bounding box center [1137, 184] width 8 height 6
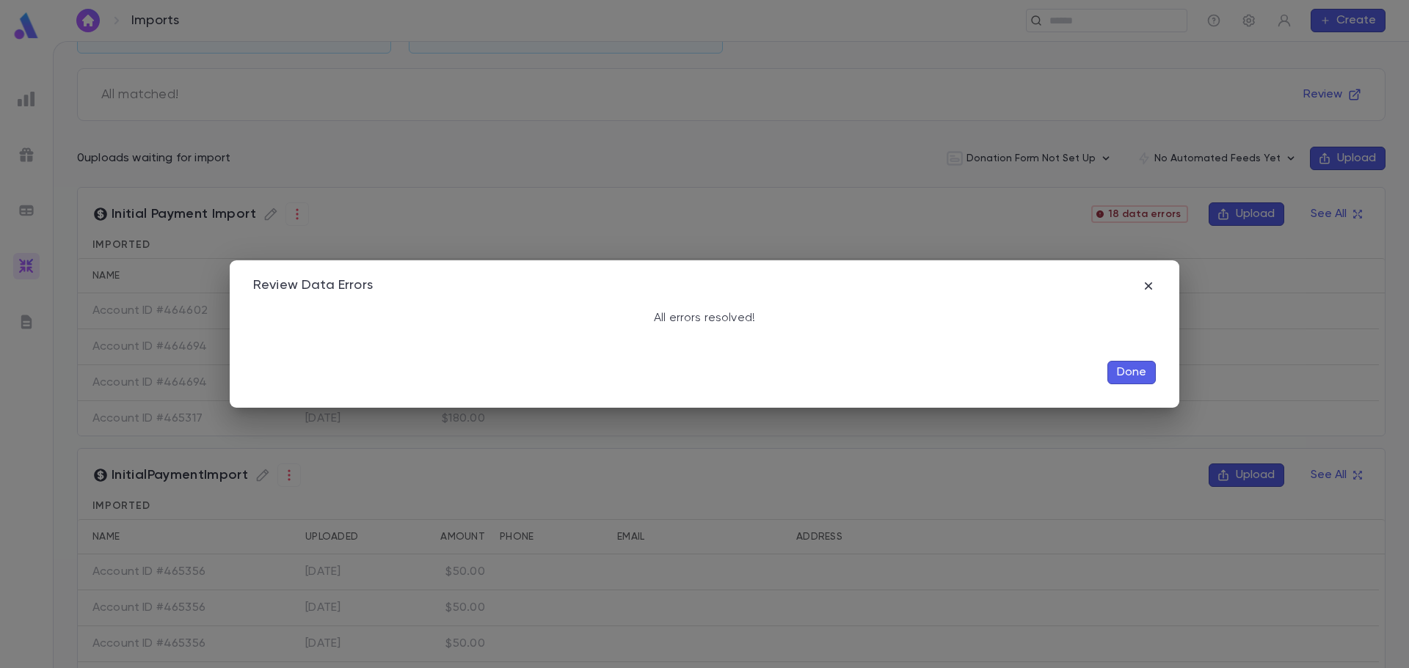
click at [1134, 369] on button "Done" at bounding box center [1131, 372] width 48 height 23
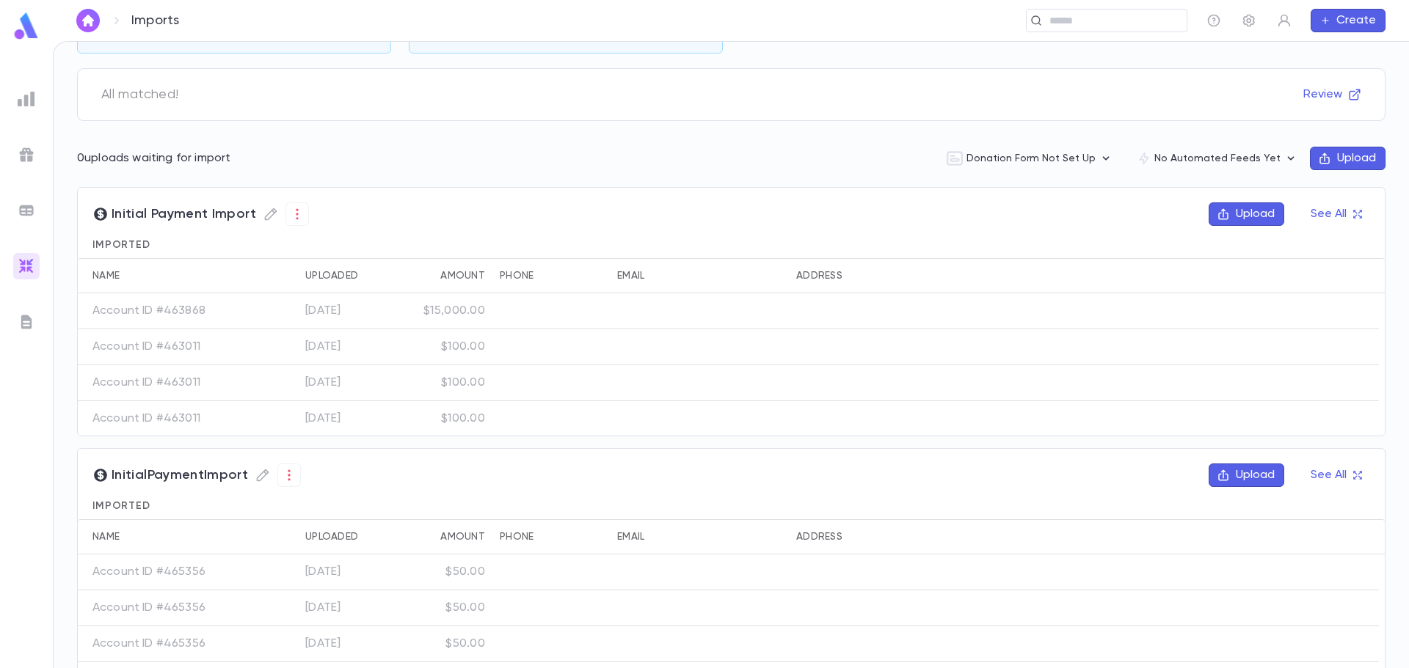
click at [23, 100] on img at bounding box center [27, 99] width 18 height 18
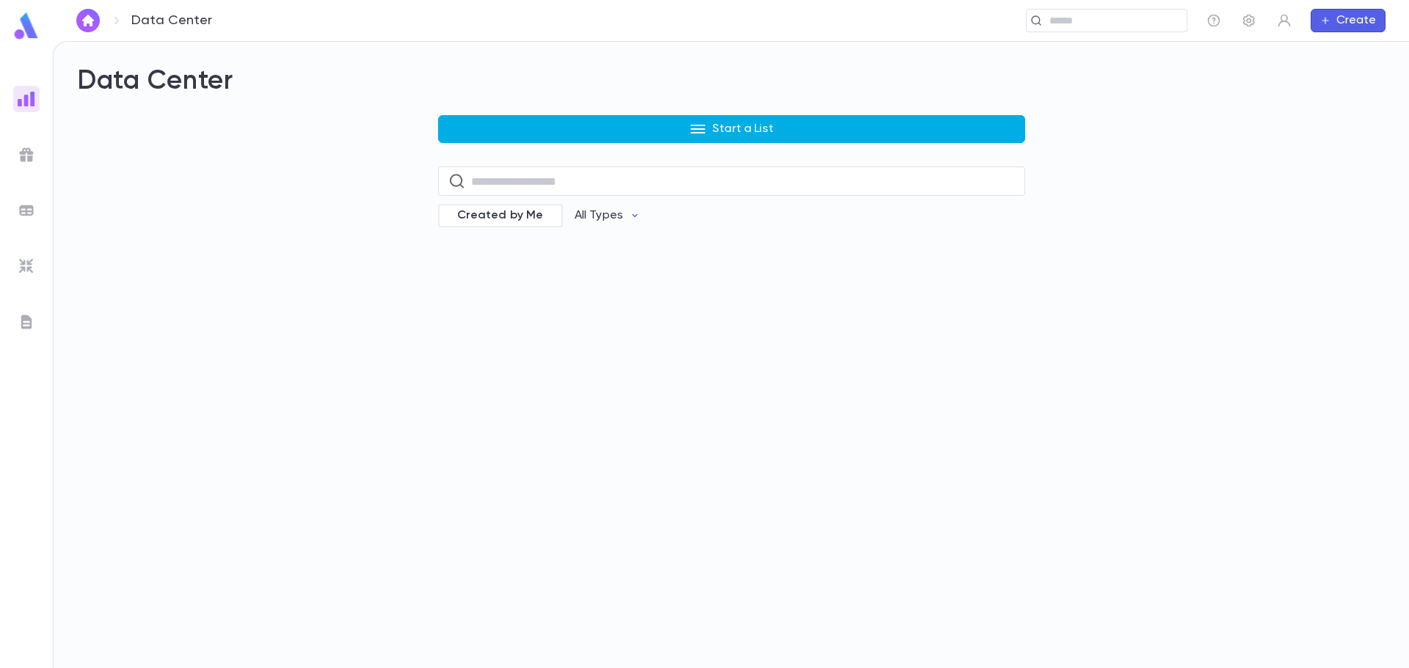
click at [539, 130] on button "Start a List" at bounding box center [731, 129] width 587 height 28
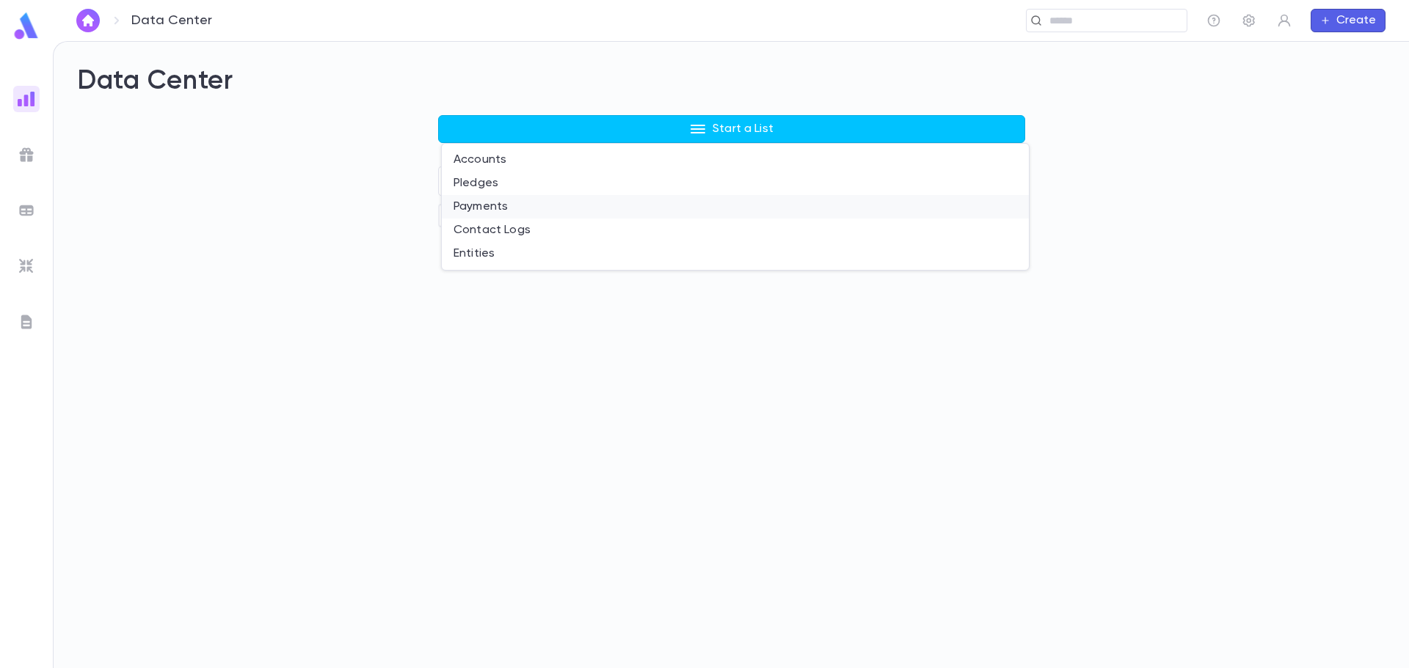
click at [498, 202] on li "Payments" at bounding box center [735, 206] width 587 height 23
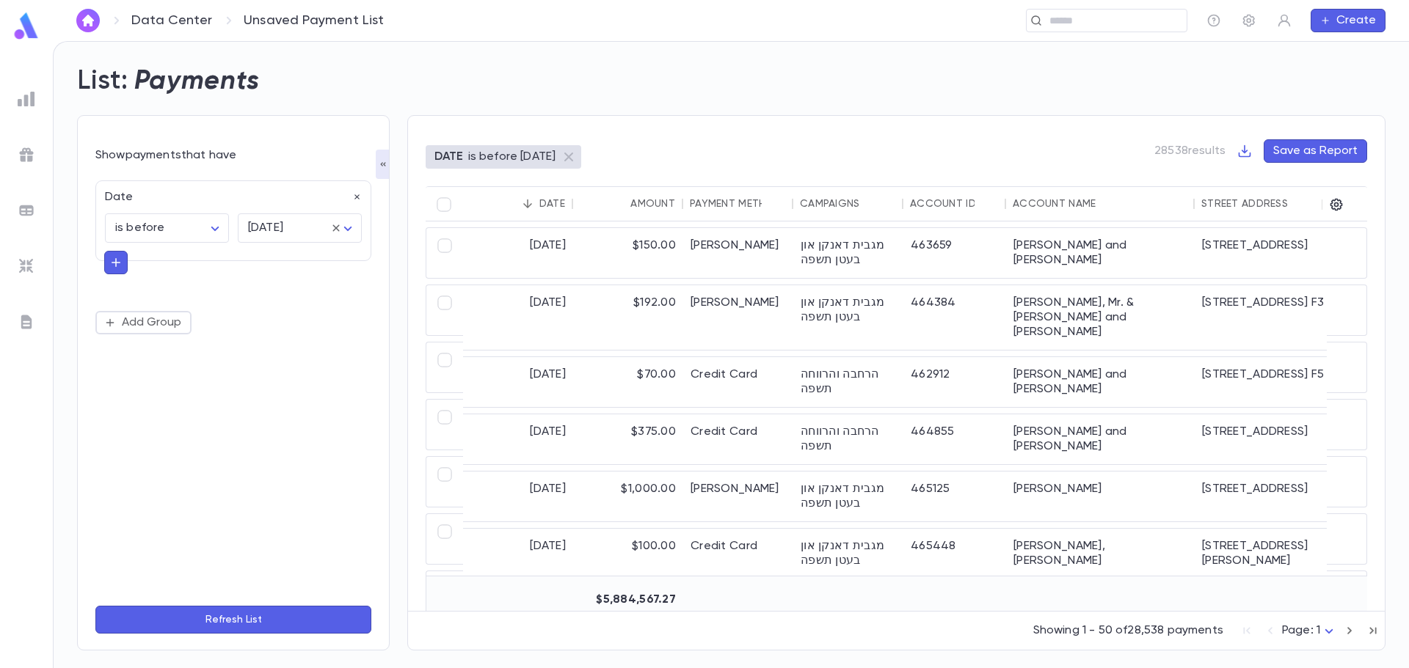
click at [28, 263] on img at bounding box center [27, 267] width 18 height 18
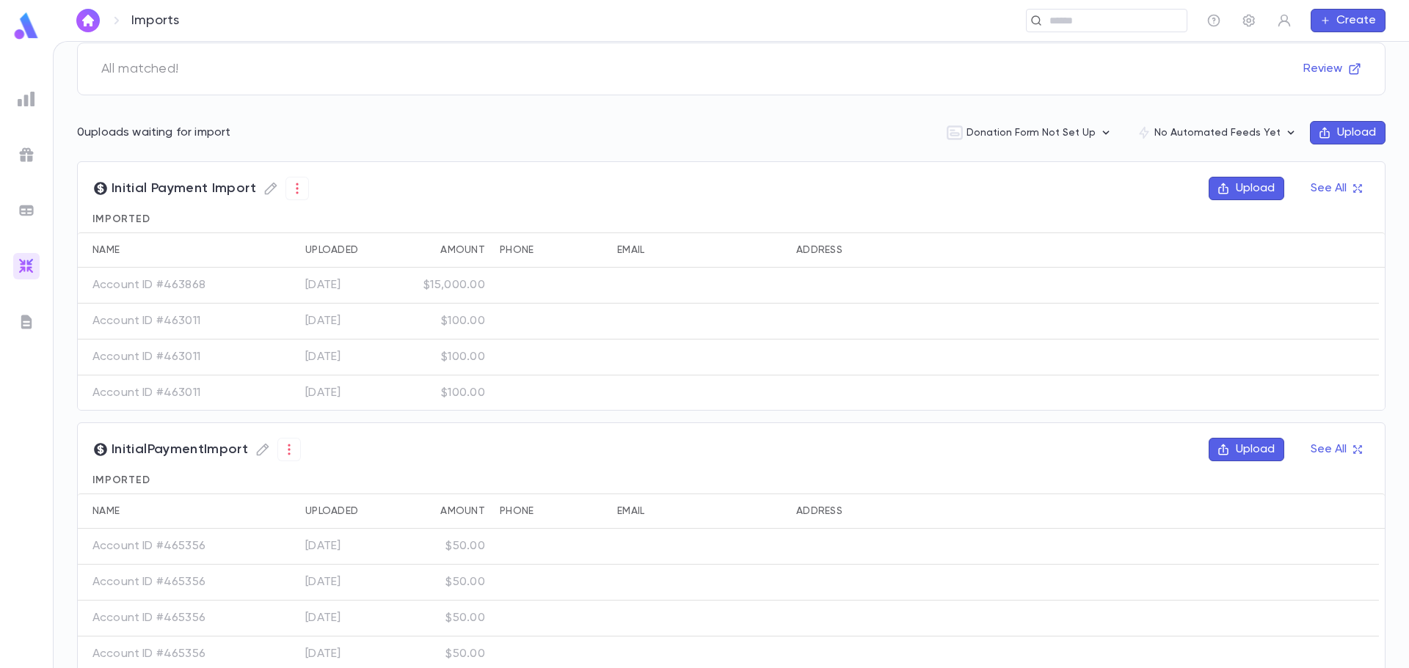
scroll to position [147, 0]
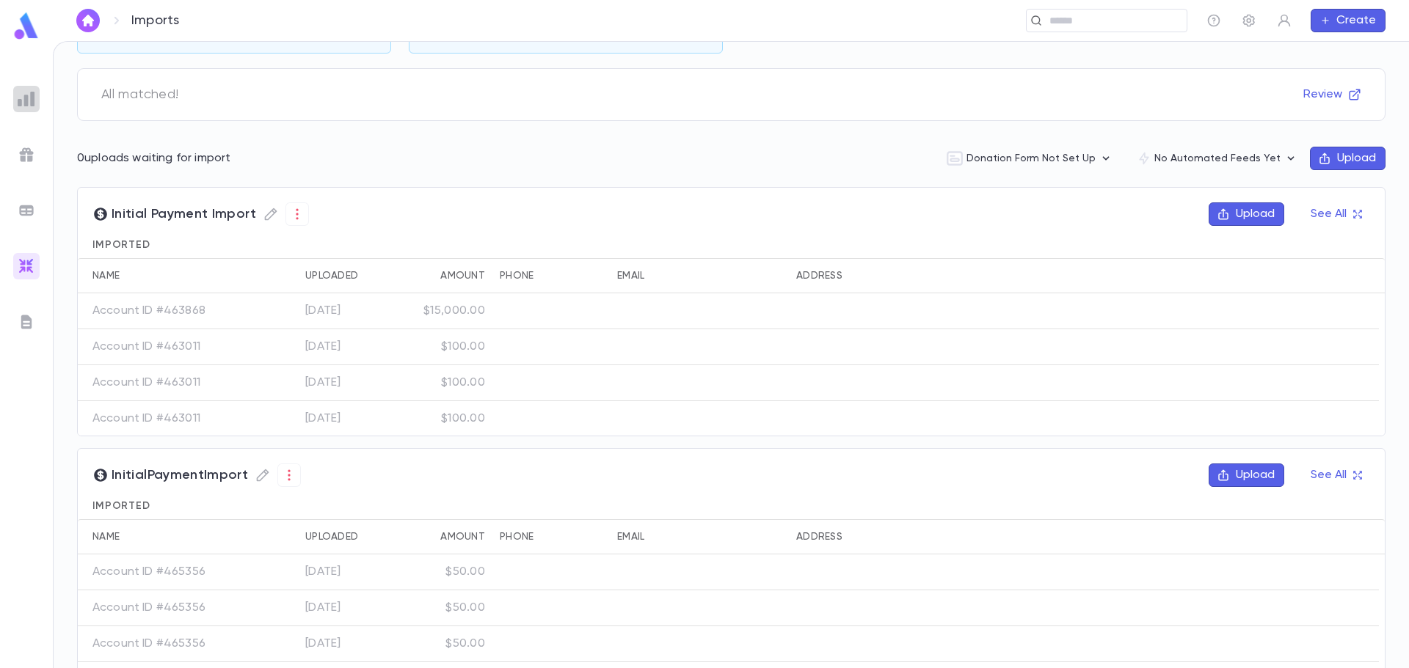
click at [16, 93] on div at bounding box center [26, 99] width 26 height 26
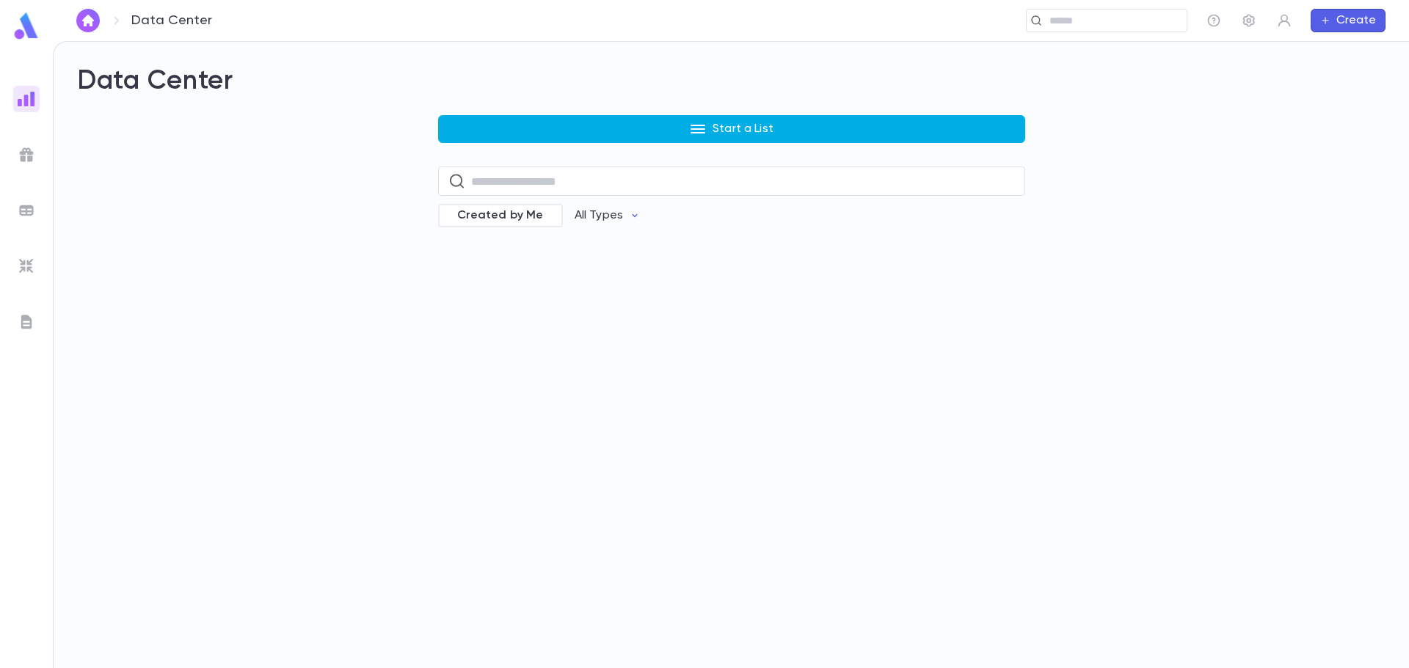
click at [553, 125] on button "Start a List" at bounding box center [731, 129] width 587 height 28
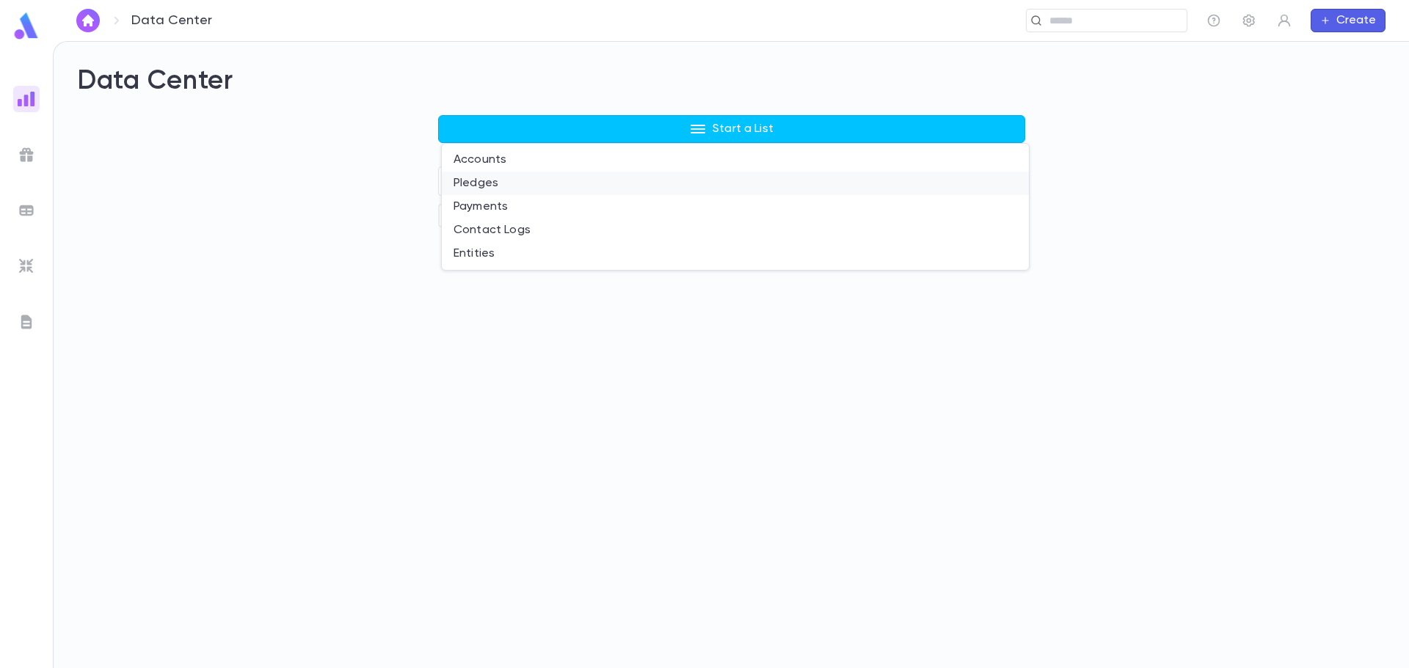
click at [485, 180] on li "Pledges" at bounding box center [735, 183] width 587 height 23
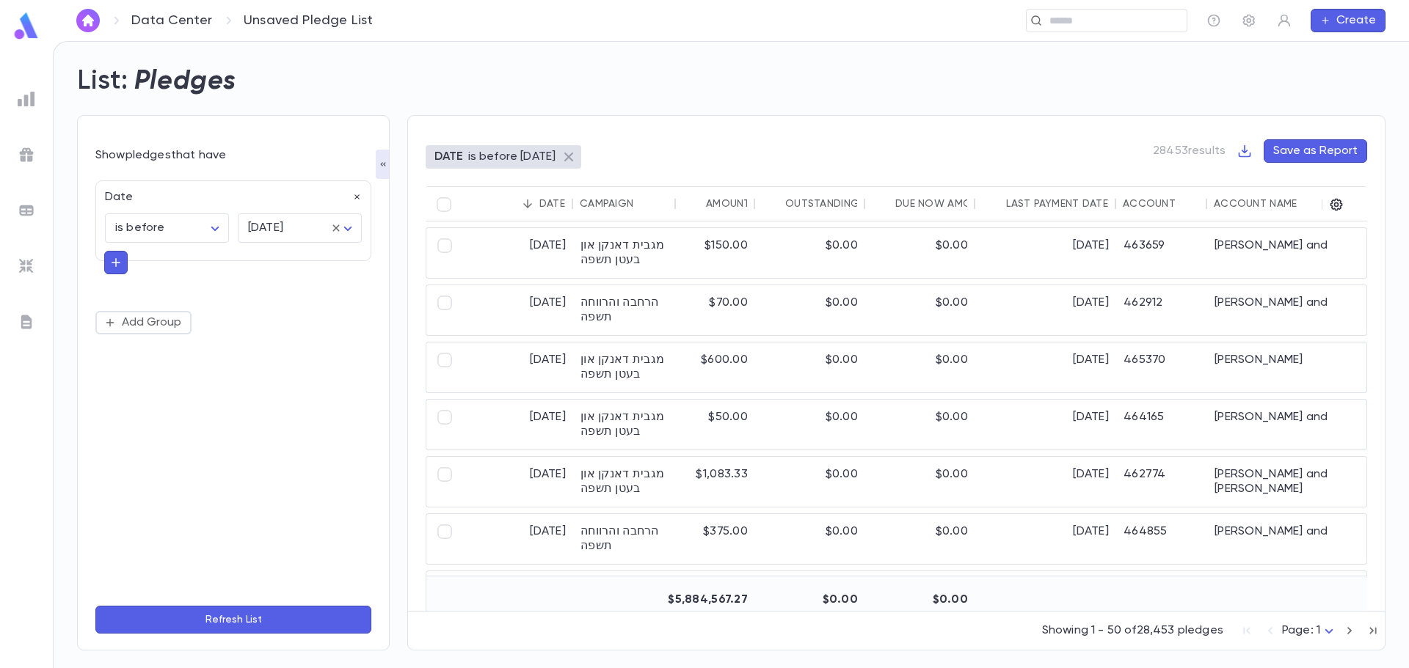
click at [573, 157] on icon at bounding box center [568, 157] width 9 height 9
click at [25, 103] on img at bounding box center [27, 99] width 18 height 18
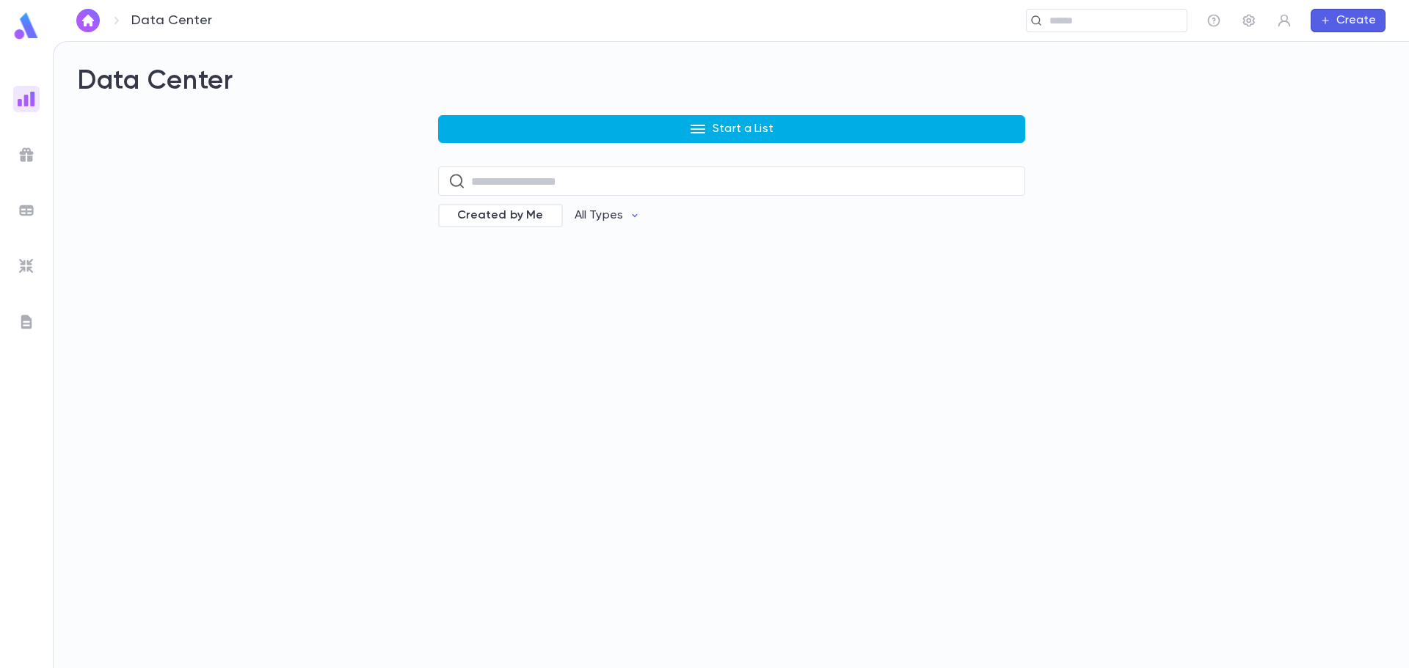
click at [692, 125] on icon "button" at bounding box center [697, 129] width 15 height 9
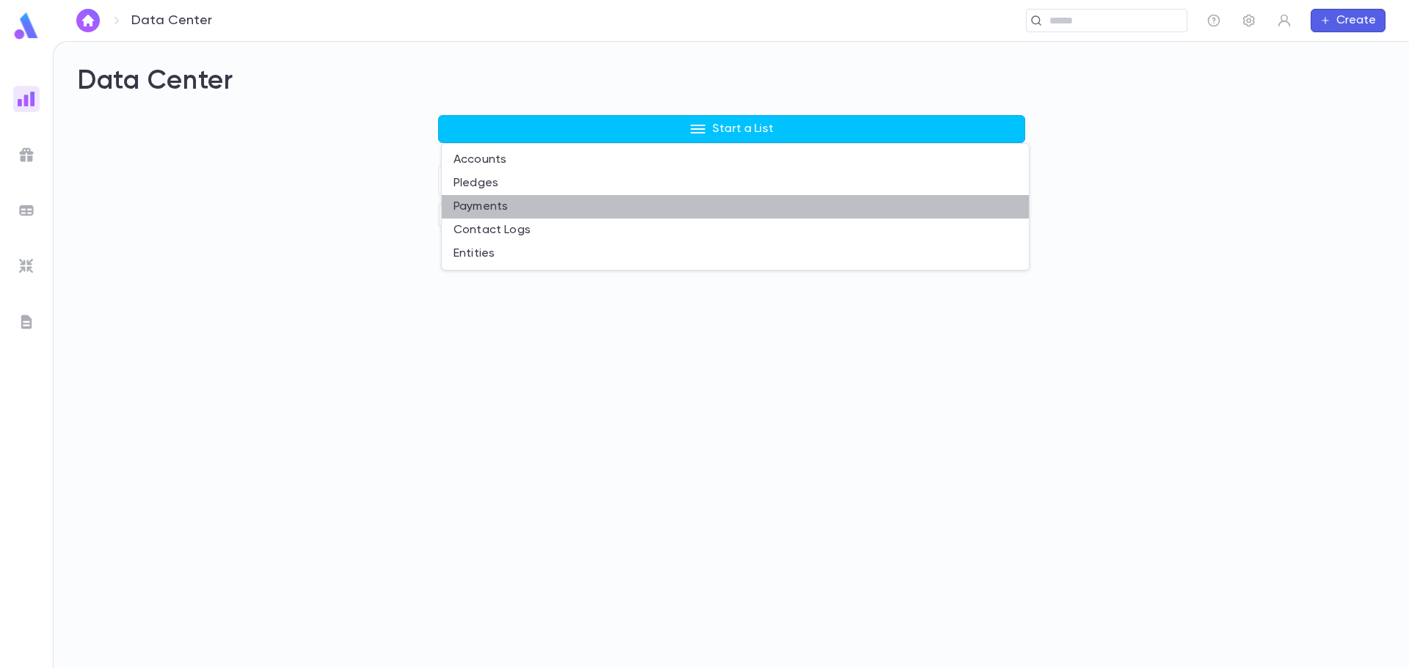
click at [469, 208] on li "Payments" at bounding box center [735, 206] width 587 height 23
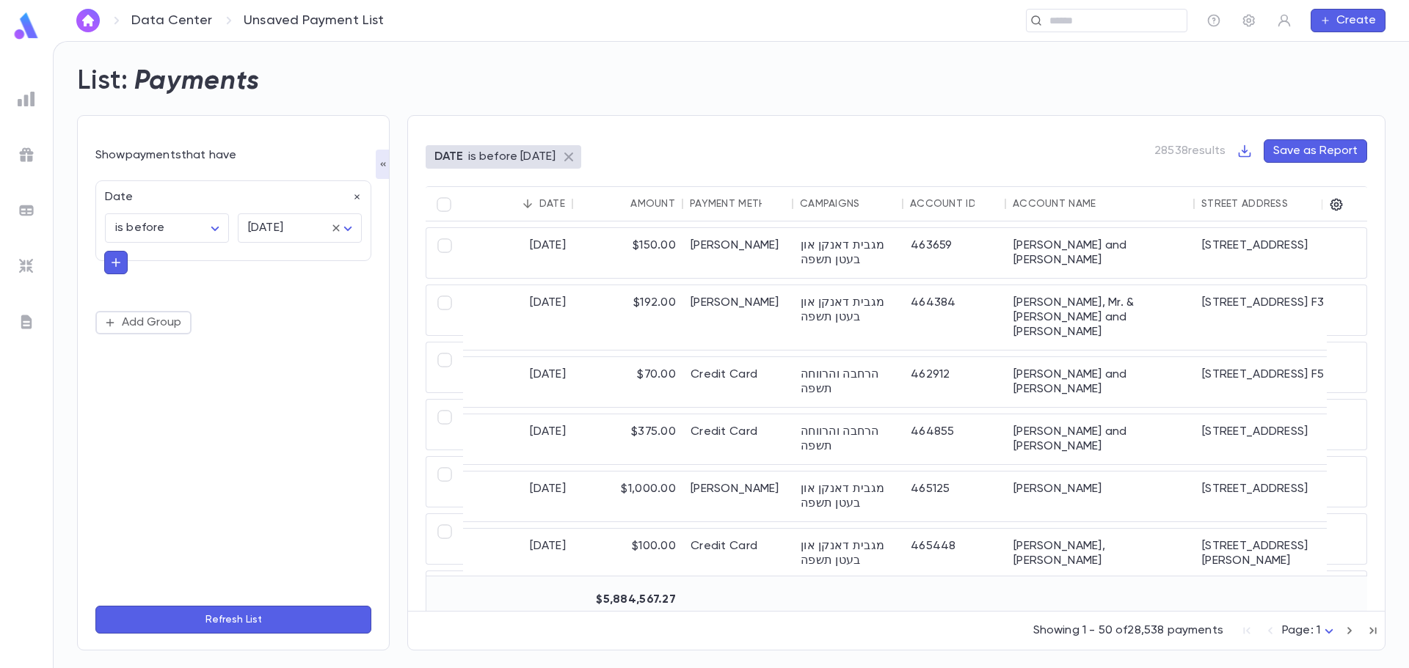
click at [577, 155] on icon at bounding box center [569, 157] width 18 height 18
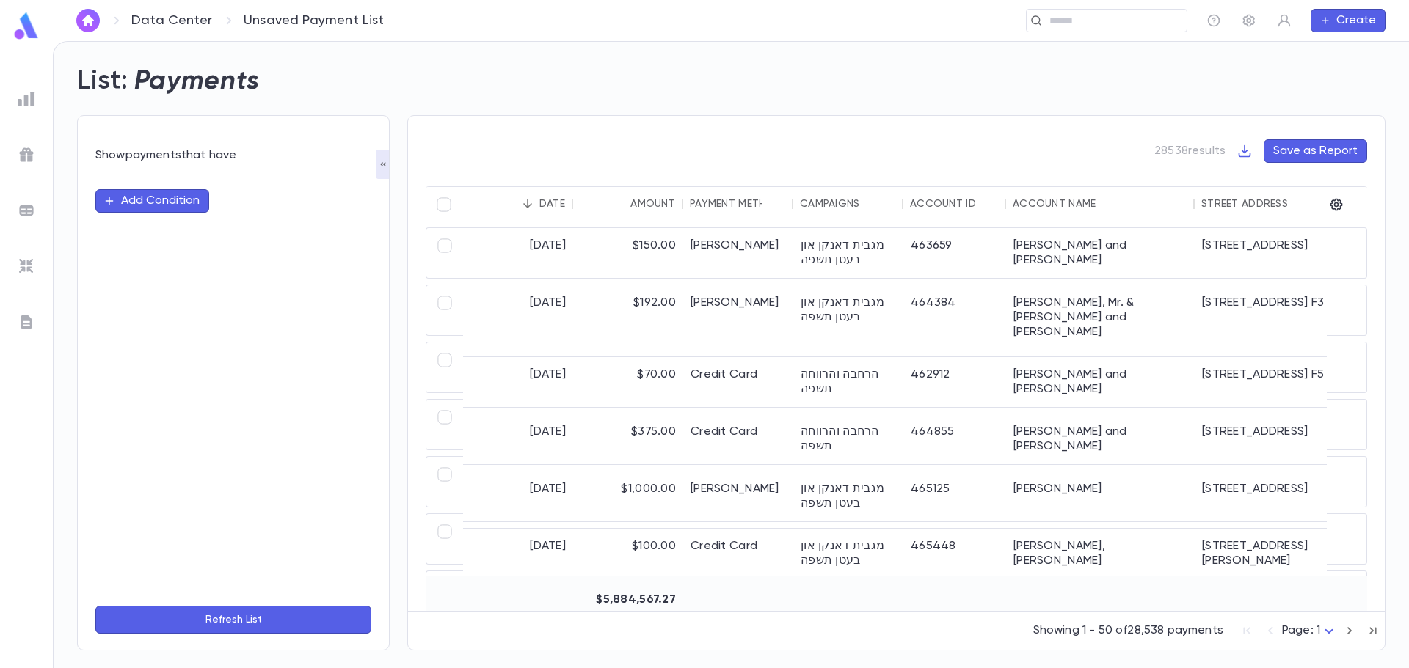
click at [927, 79] on div "List: Payments" at bounding box center [722, 73] width 1326 height 50
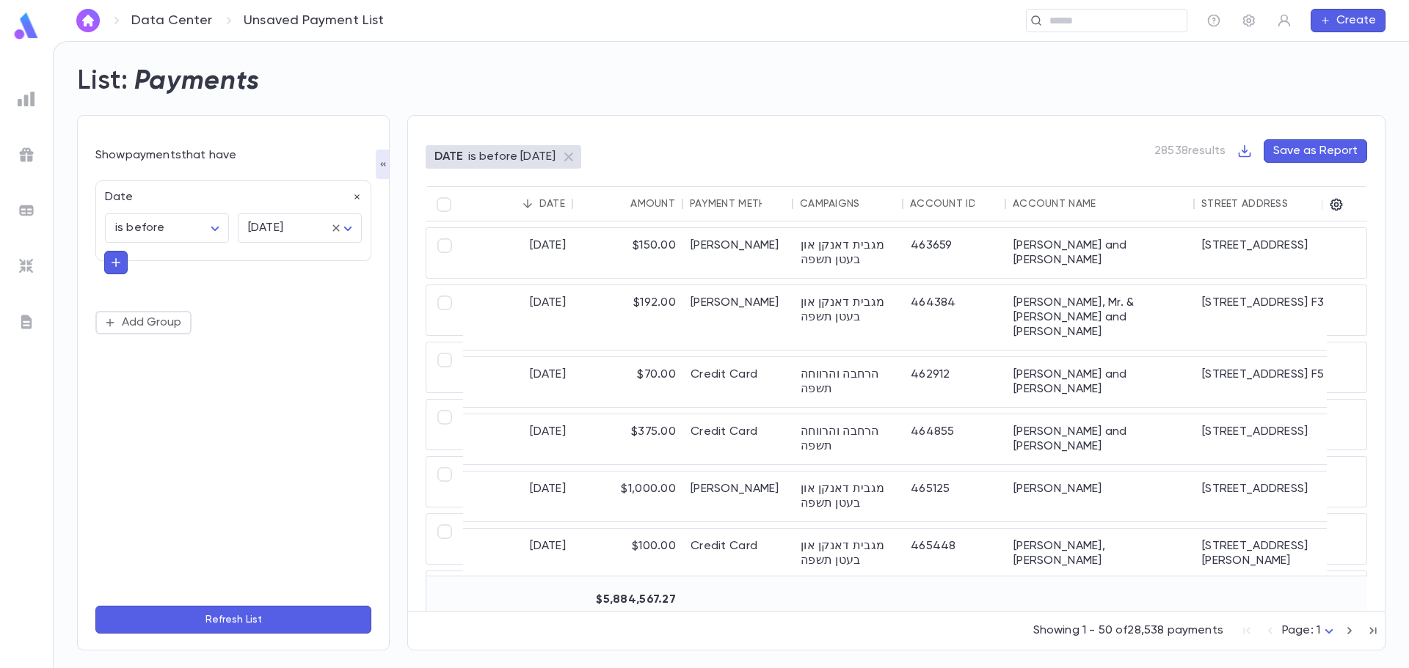
click at [24, 260] on img at bounding box center [27, 267] width 18 height 18
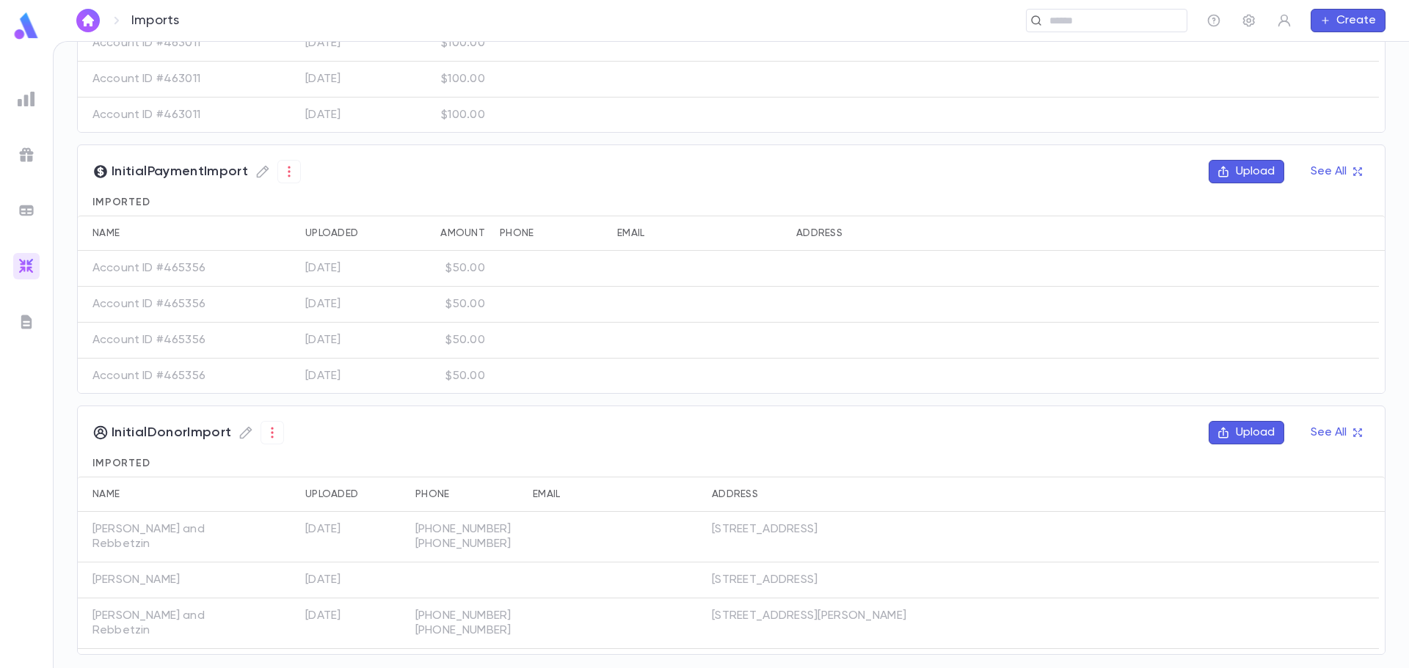
scroll to position [455, 0]
